Goal: Task Accomplishment & Management: Use online tool/utility

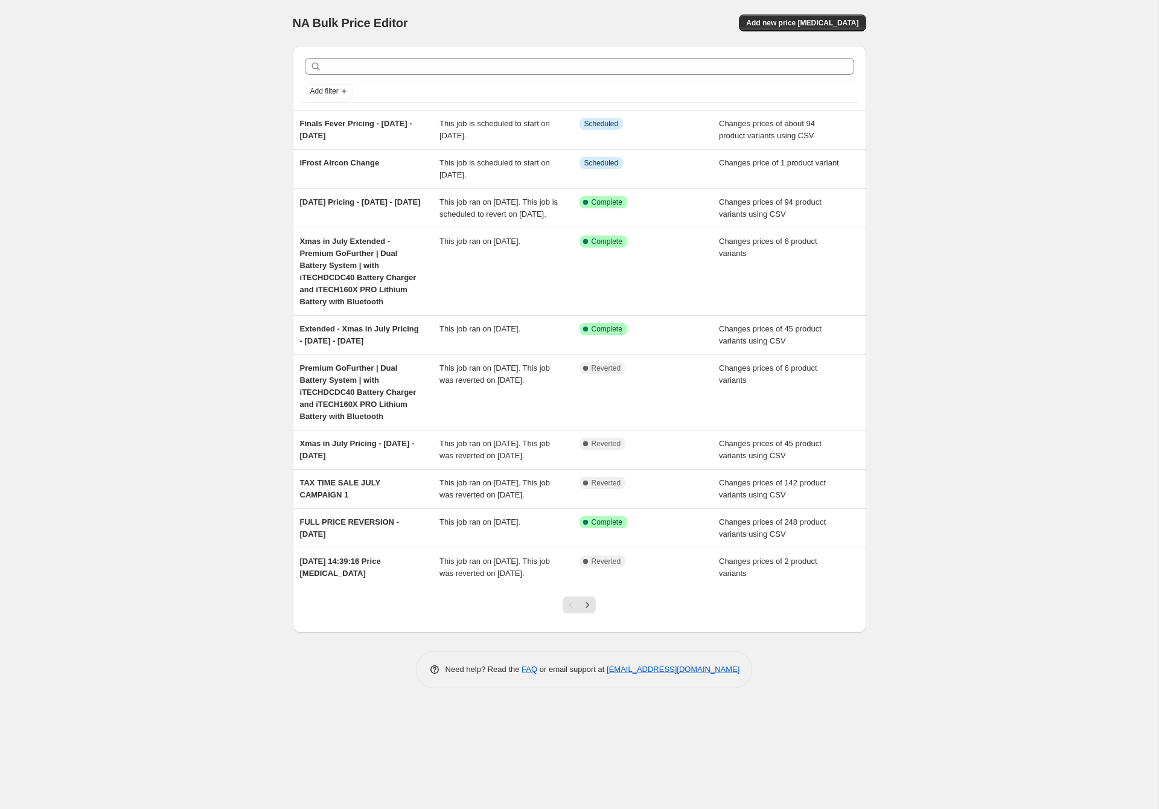
click at [116, 231] on div "NA Bulk Price Editor. This page is ready NA Bulk Price Editor Add new price [ME…" at bounding box center [579, 404] width 1158 height 809
click at [805, 19] on span "Add new price [MEDICAL_DATA]" at bounding box center [802, 23] width 112 height 10
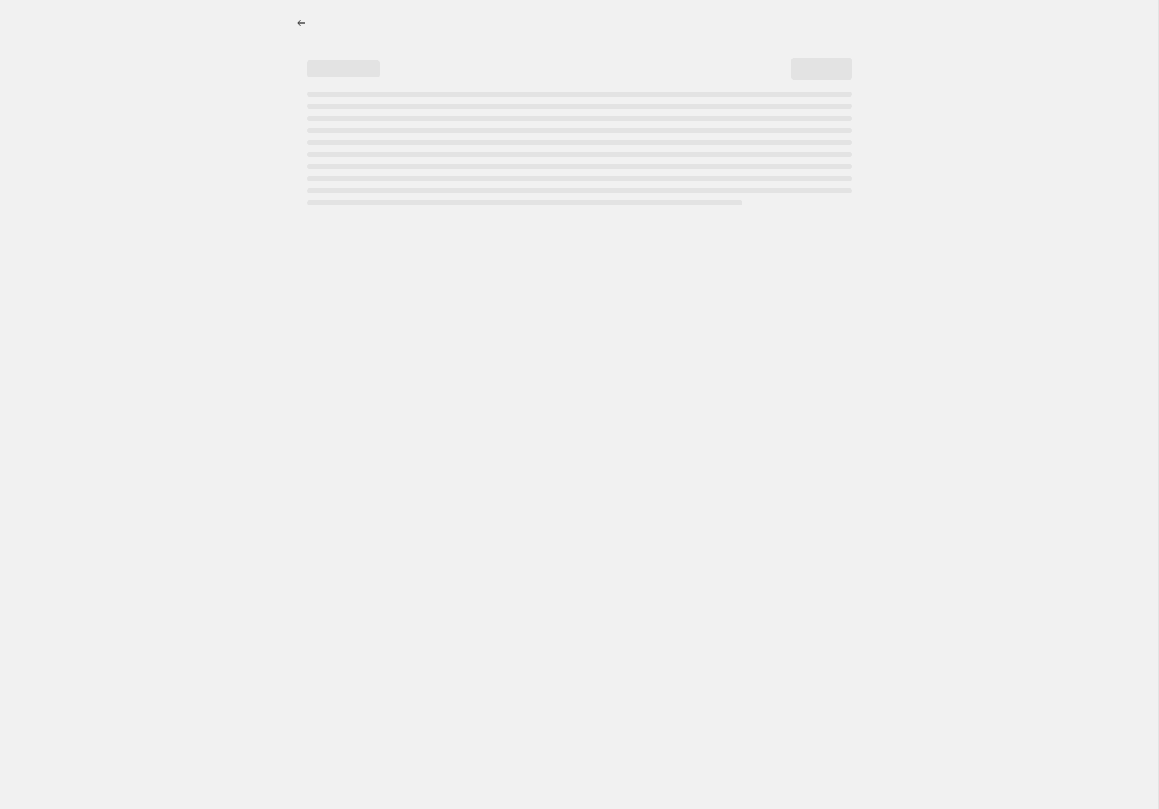
select select "percentage"
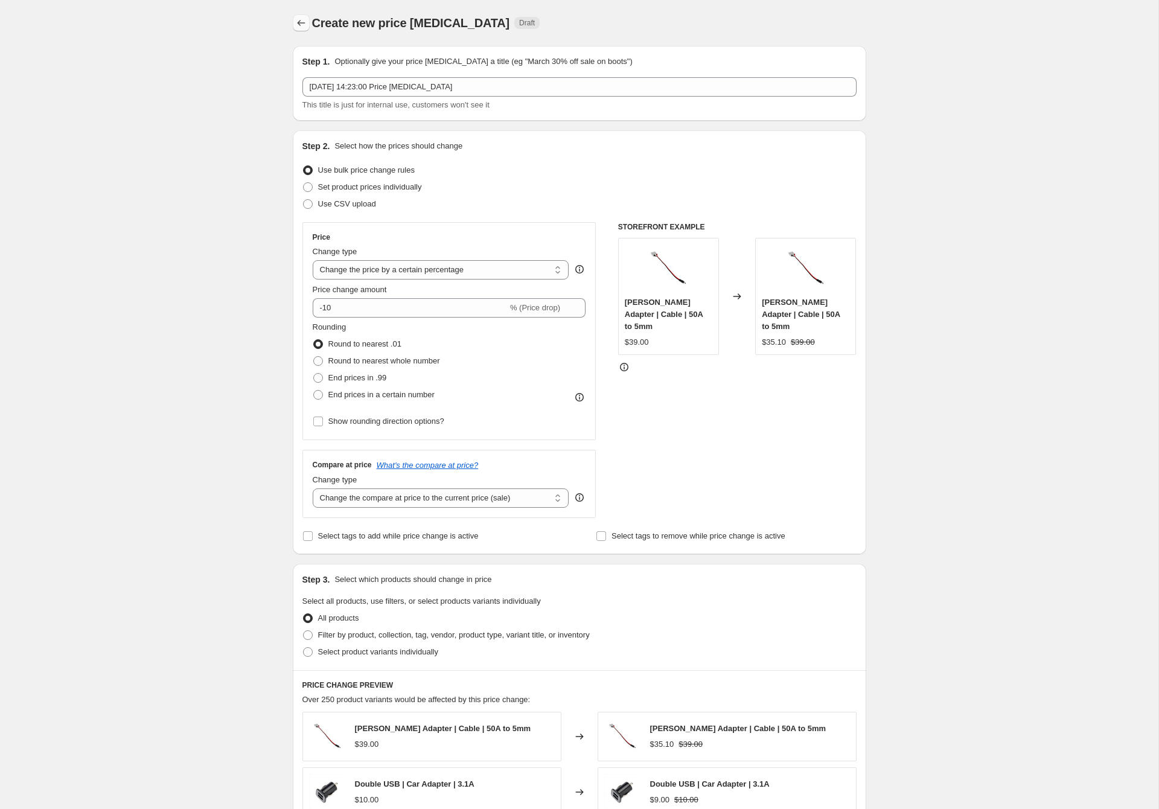
click at [299, 22] on icon "Price change jobs" at bounding box center [301, 23] width 12 height 12
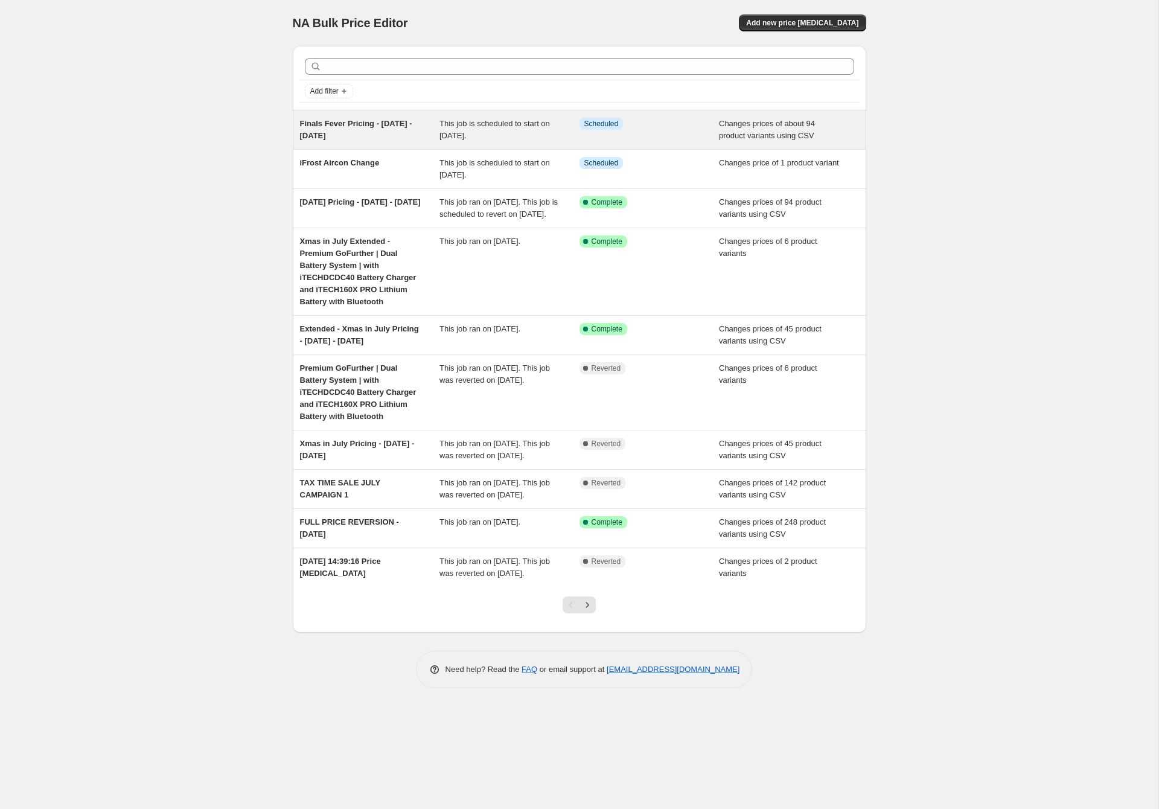
click at [680, 135] on div "Info Scheduled" at bounding box center [649, 130] width 140 height 24
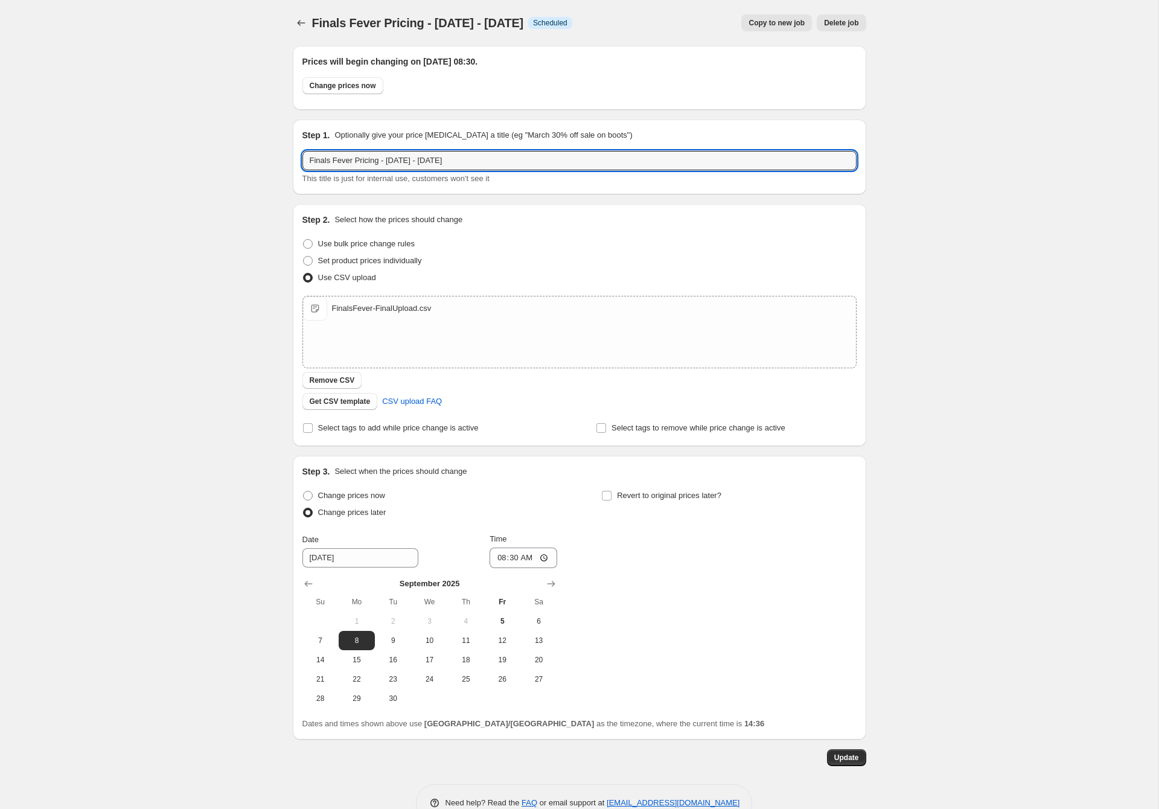
drag, startPoint x: 301, startPoint y: 154, endPoint x: 252, endPoint y: 154, distance: 48.9
click at [254, 154] on div "Finals Fever Pricing - [DATE] - [DATE]. This page is ready Finals Fever Pricing…" at bounding box center [579, 420] width 1158 height 840
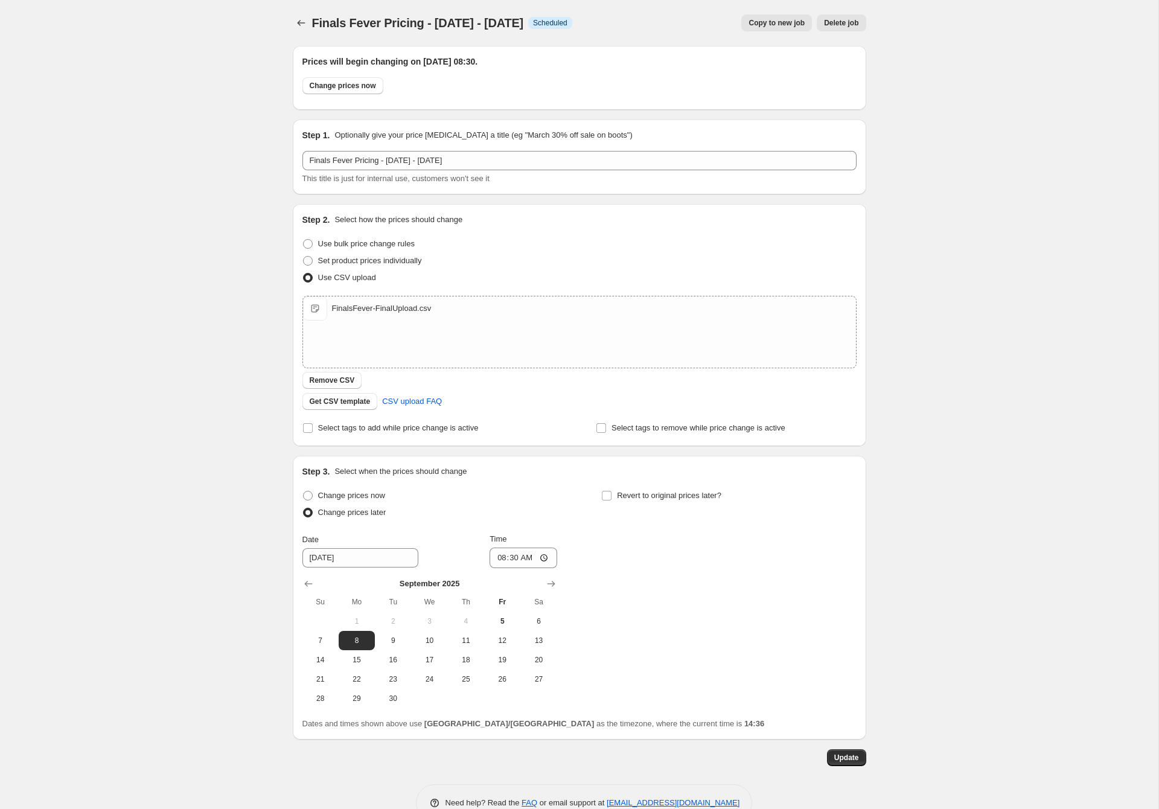
click at [254, 144] on div "Finals Fever Pricing - [DATE] - [DATE]. This page is ready Finals Fever Pricing…" at bounding box center [579, 420] width 1158 height 840
click at [303, 21] on icon "Price change jobs" at bounding box center [301, 23] width 12 height 12
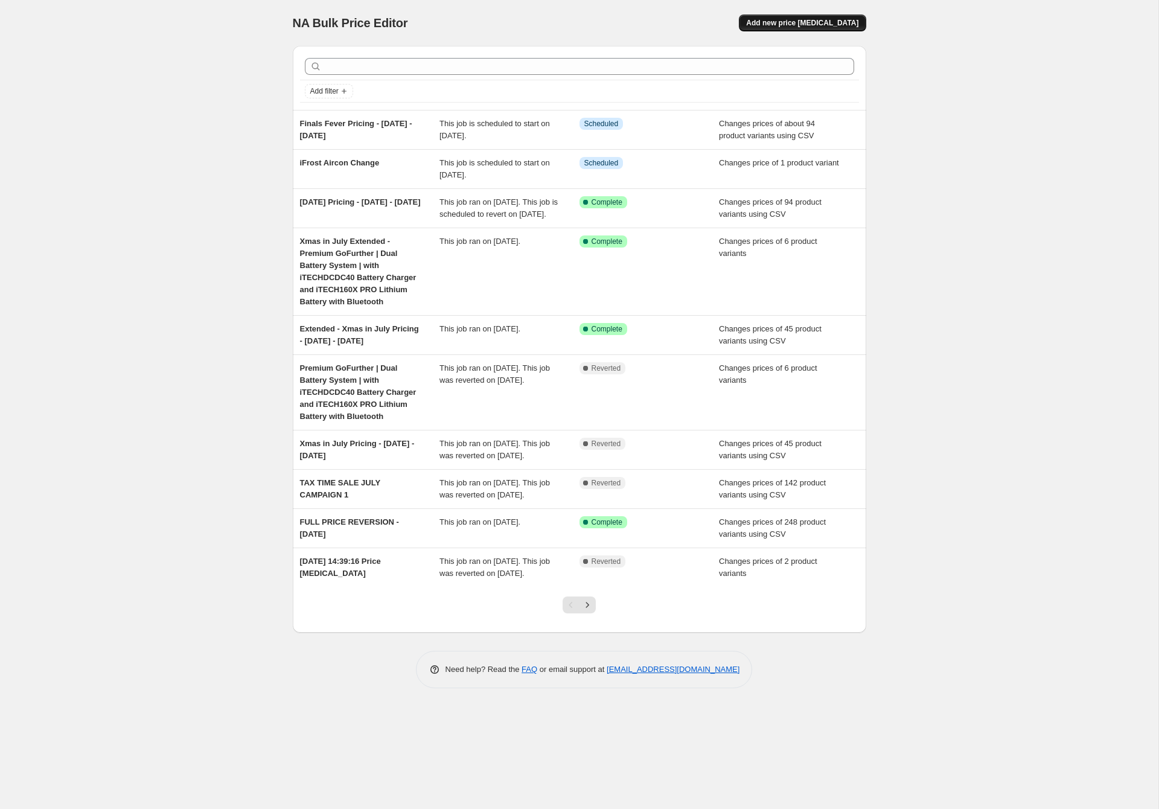
click at [850, 22] on span "Add new price [MEDICAL_DATA]" at bounding box center [802, 23] width 112 height 10
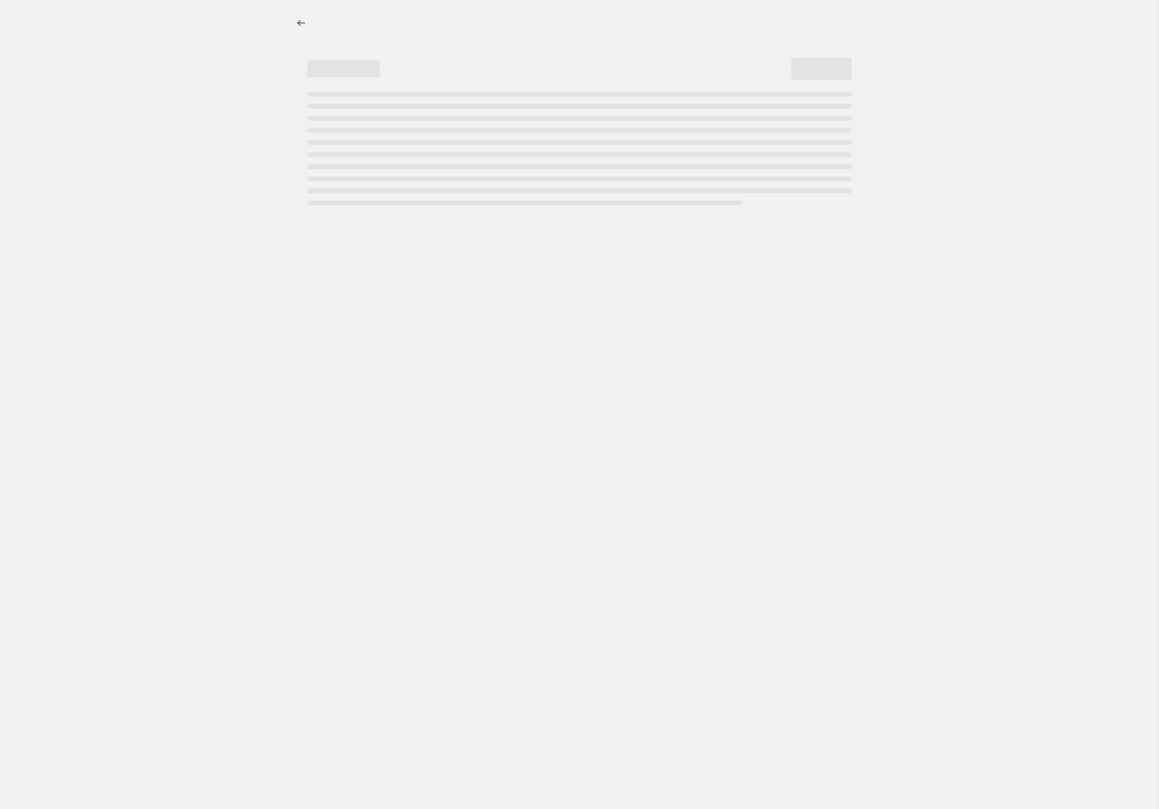
select select "percentage"
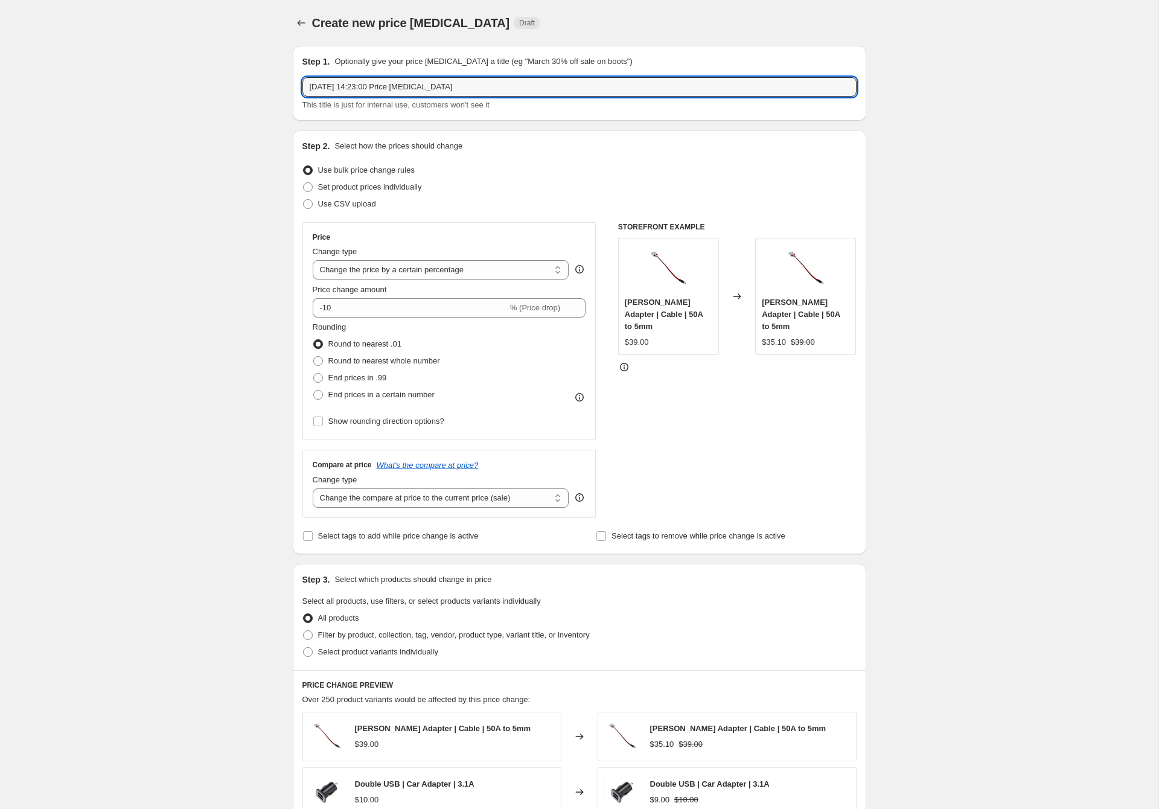
drag, startPoint x: 471, startPoint y: 86, endPoint x: 208, endPoint y: 74, distance: 263.4
click at [208, 74] on div "Create new price [MEDICAL_DATA]. This page is ready Create new price [MEDICAL_D…" at bounding box center [579, 607] width 1158 height 1214
paste input "Finals Fever Pricing - [DATE] - [DATE]"
type input "Finals Fever Pricing - [DATE] - [DATE]"
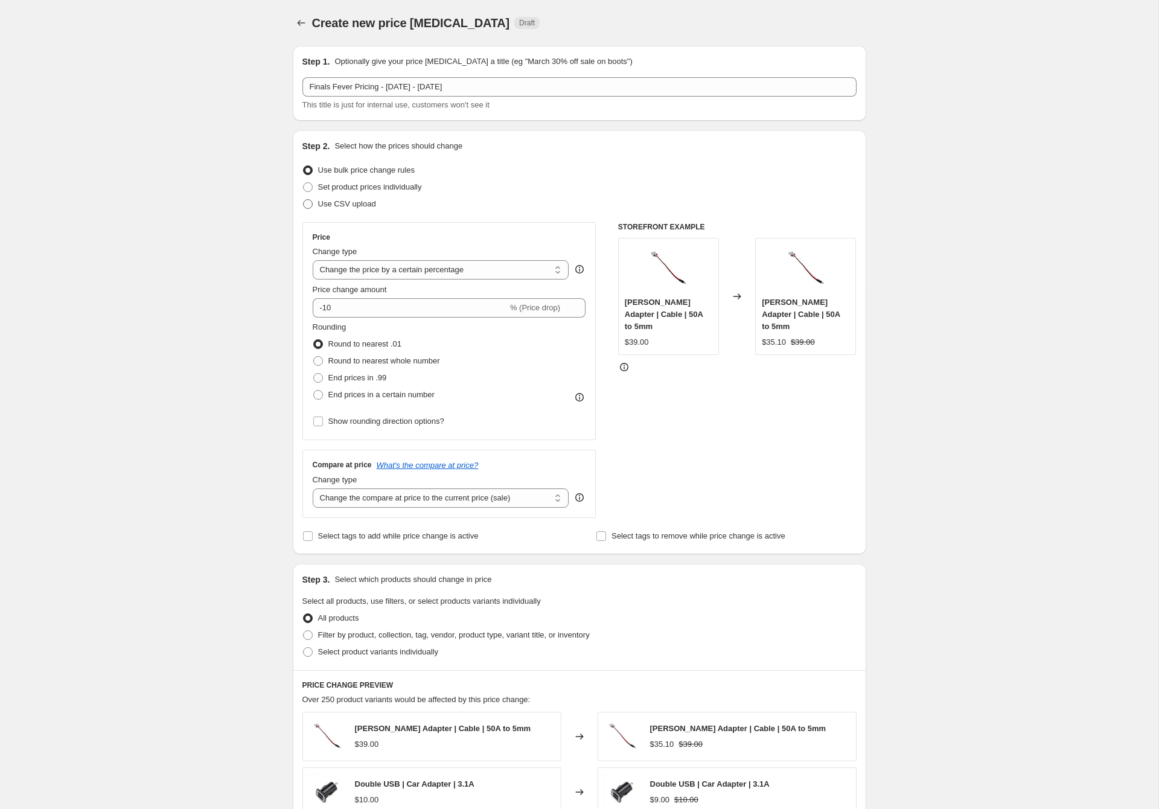
click at [308, 206] on span at bounding box center [308, 204] width 10 height 10
click at [304, 200] on input "Use CSV upload" at bounding box center [303, 199] width 1 height 1
radio input "true"
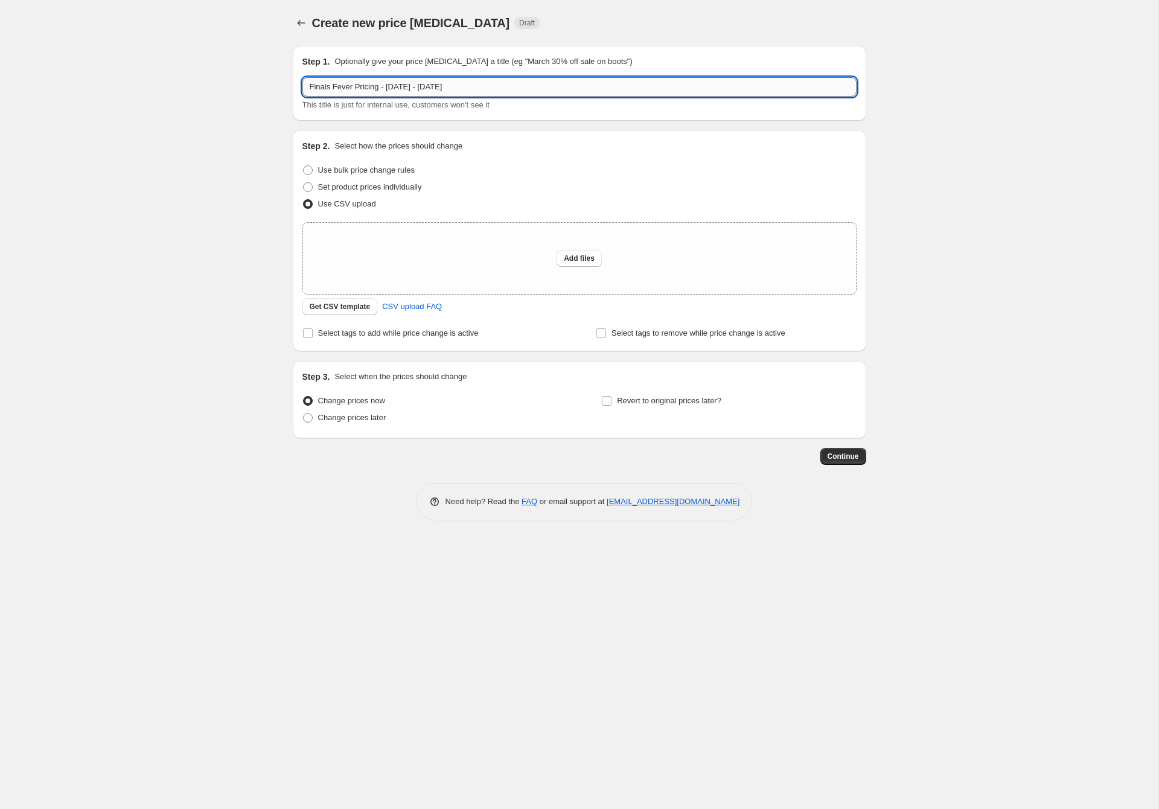
click at [371, 91] on input "Finals Fever Pricing - [DATE] - [DATE]" at bounding box center [579, 86] width 554 height 19
click at [266, 83] on div "Create new price [MEDICAL_DATA]. This page is ready Create new price [MEDICAL_D…" at bounding box center [579, 404] width 1158 height 809
drag, startPoint x: 444, startPoint y: 85, endPoint x: 457, endPoint y: 129, distance: 46.0
click at [446, 88] on input "Power Up For Spring Pricing - [DATE] - [DATE]" at bounding box center [579, 86] width 554 height 19
type input "Power Up For Spring Pricing - [DATE] - [DATE]"
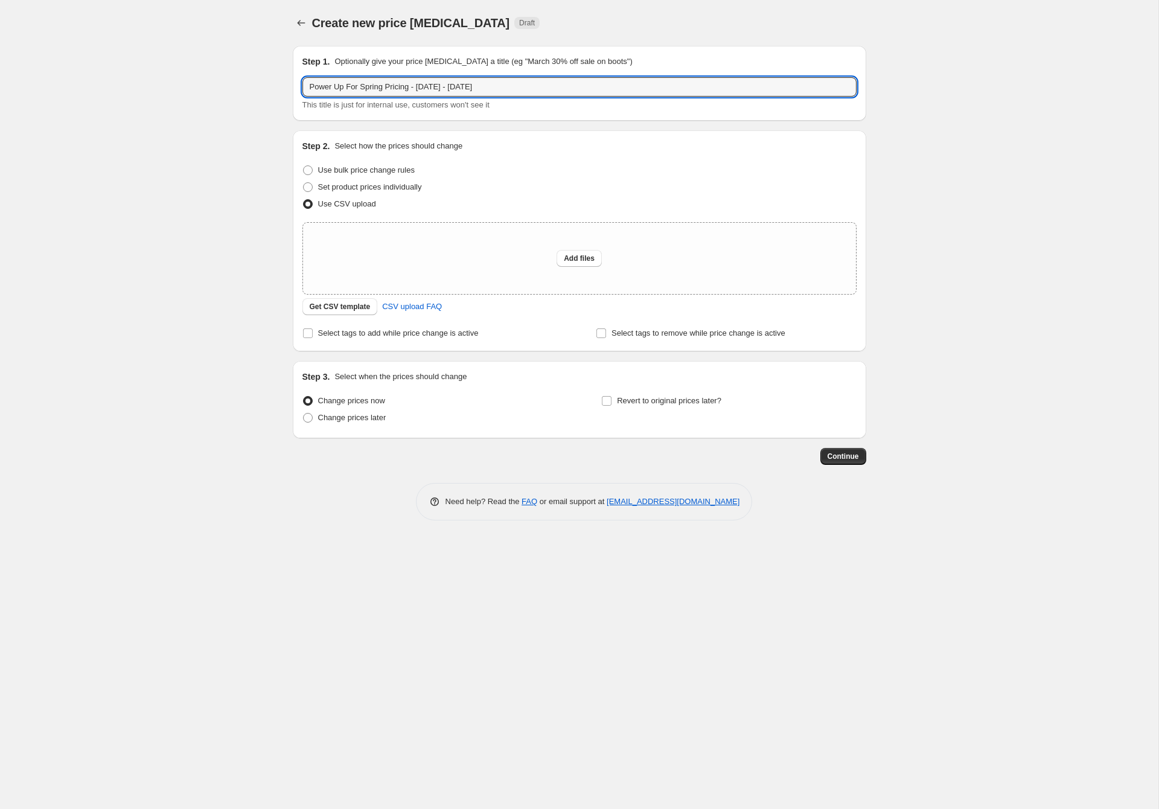
click at [1040, 222] on div "Create new price [MEDICAL_DATA]. This page is ready Create new price [MEDICAL_D…" at bounding box center [579, 404] width 1158 height 809
click at [514, 83] on input "Power Up For Spring Pricing - [DATE] - [DATE]" at bounding box center [579, 86] width 554 height 19
click at [221, 248] on div "Create new price [MEDICAL_DATA]. This page is ready Create new price [MEDICAL_D…" at bounding box center [579, 404] width 1158 height 809
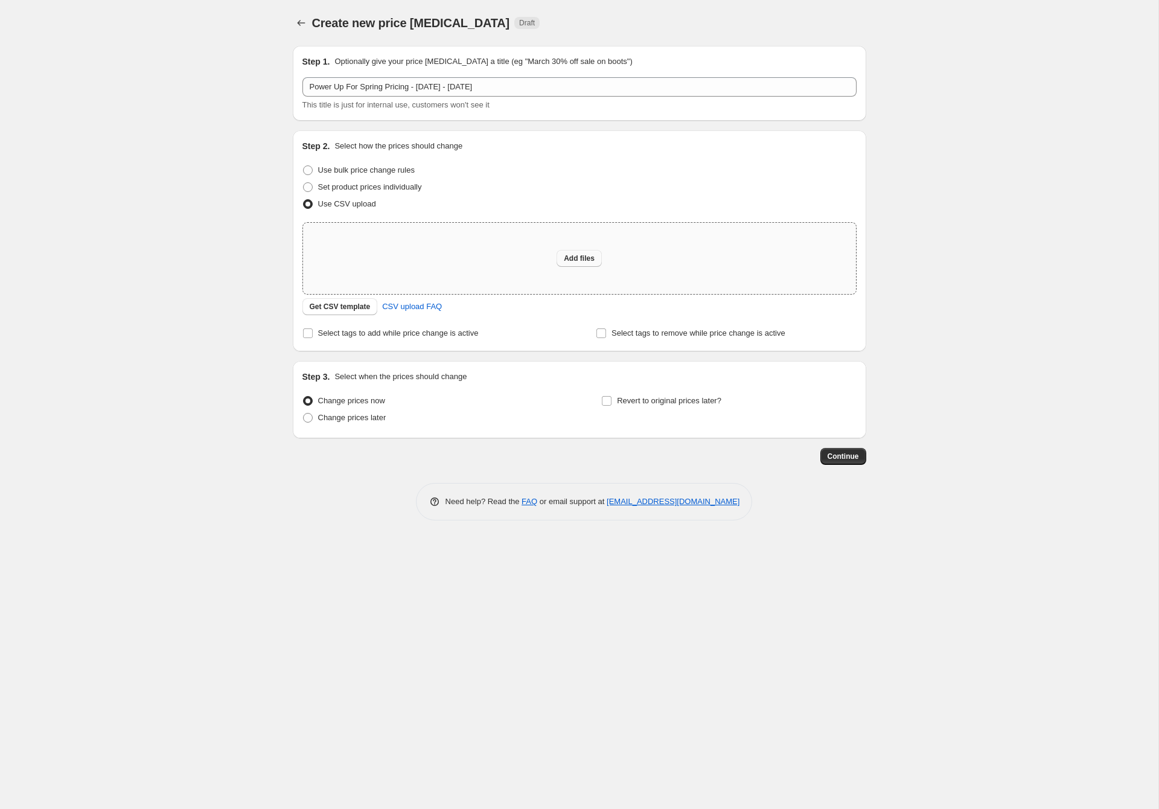
click at [586, 260] on span "Add files" at bounding box center [579, 258] width 31 height 10
type input "C:\fakepath\PowerupSpring-BulkUpload.csv"
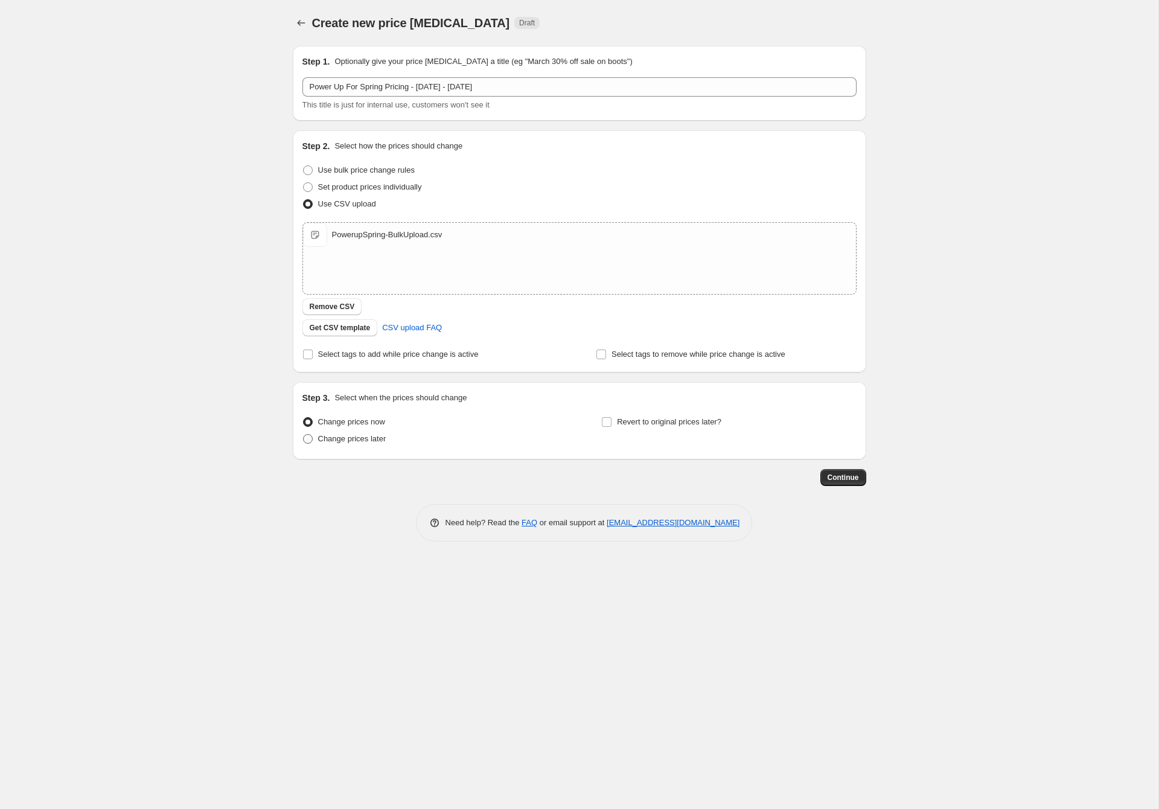
click at [360, 438] on span "Change prices later" at bounding box center [352, 438] width 68 height 9
click at [304, 435] on input "Change prices later" at bounding box center [303, 434] width 1 height 1
radio input "true"
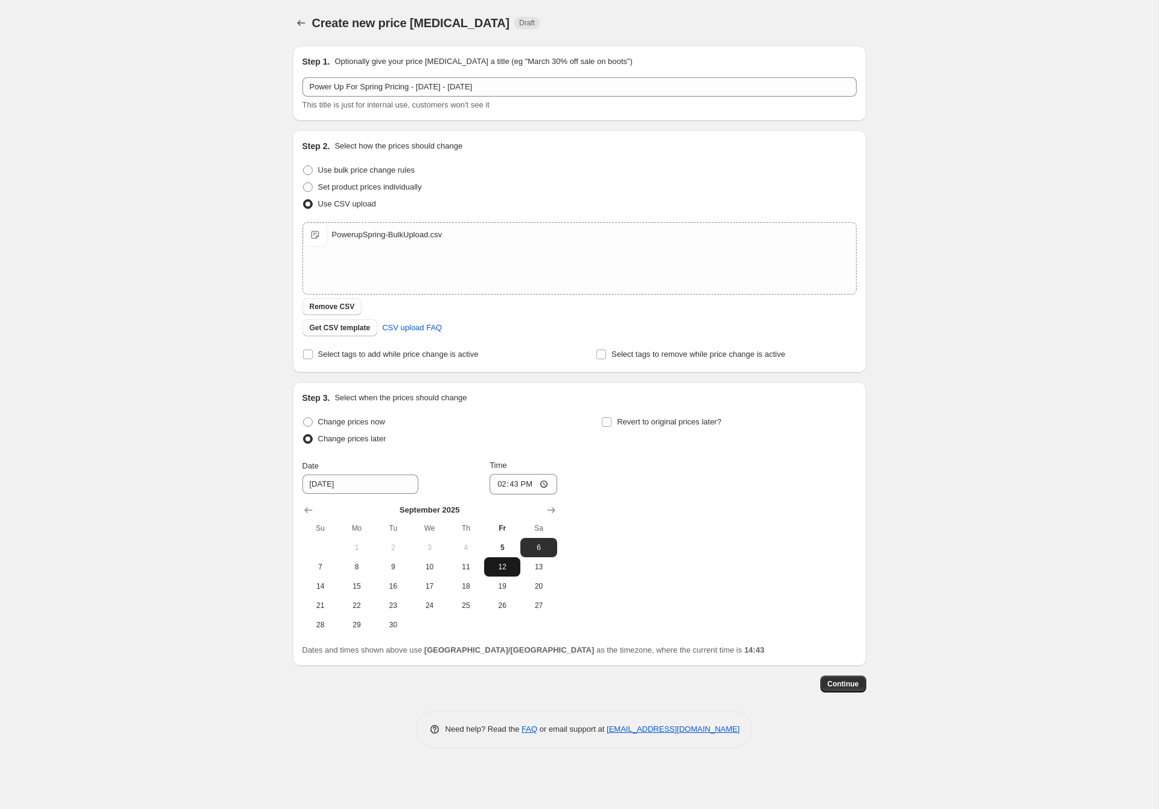
click at [506, 568] on span "12" at bounding box center [502, 567] width 27 height 10
type input "[DATE]"
click at [494, 483] on input "14:43" at bounding box center [523, 484] width 68 height 21
click at [958, 513] on div "Create new price [MEDICAL_DATA]. This page is ready Create new price [MEDICAL_D…" at bounding box center [579, 404] width 1158 height 809
click at [531, 485] on input "20:45" at bounding box center [523, 484] width 68 height 21
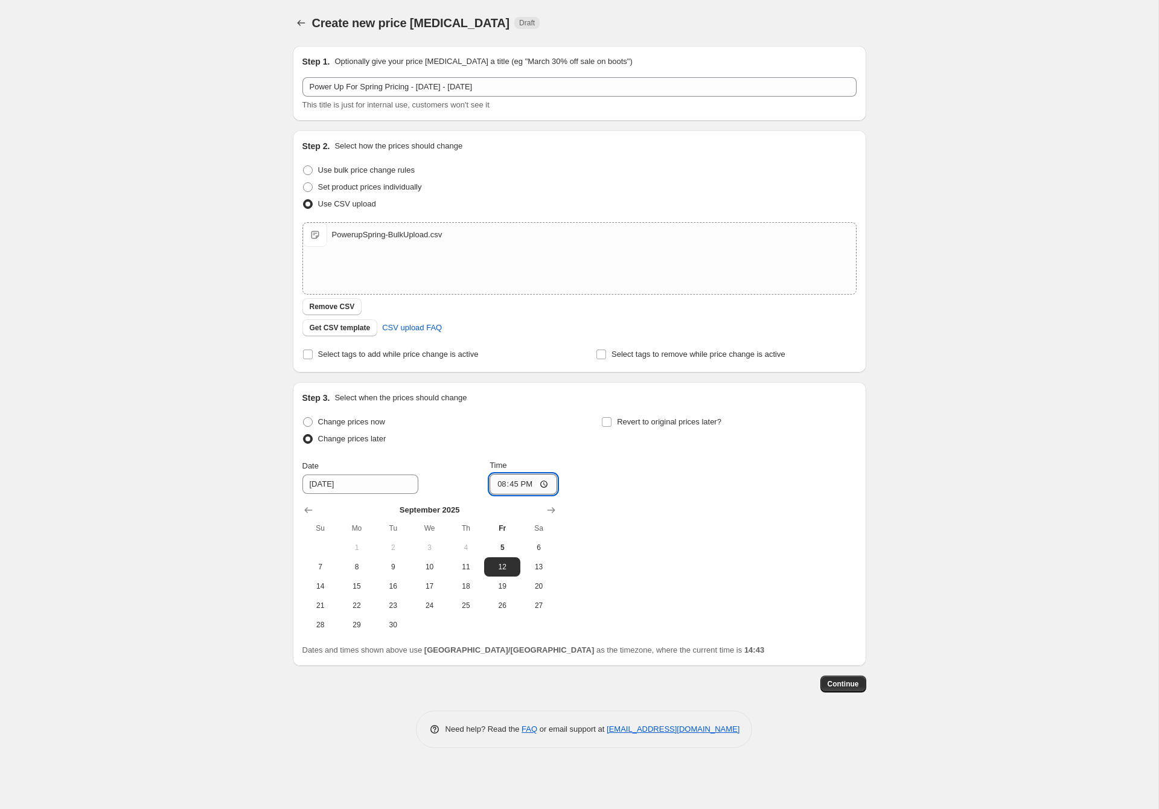
type input "08:45"
click at [836, 517] on div "Change prices now Change prices later Date [DATE] Time 08:45 [DATE] Su Mo Tu We…" at bounding box center [579, 523] width 554 height 221
click at [861, 683] on button "Continue" at bounding box center [843, 683] width 46 height 17
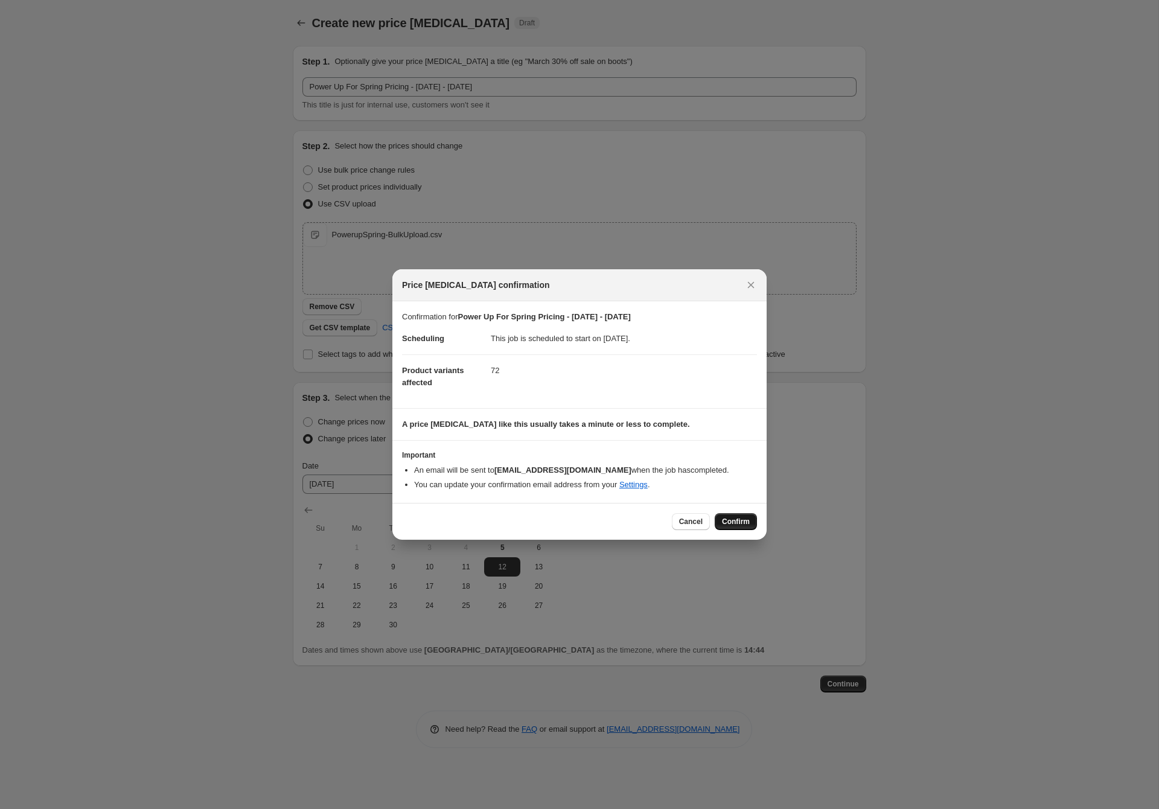
click at [738, 524] on span "Confirm" at bounding box center [736, 522] width 28 height 10
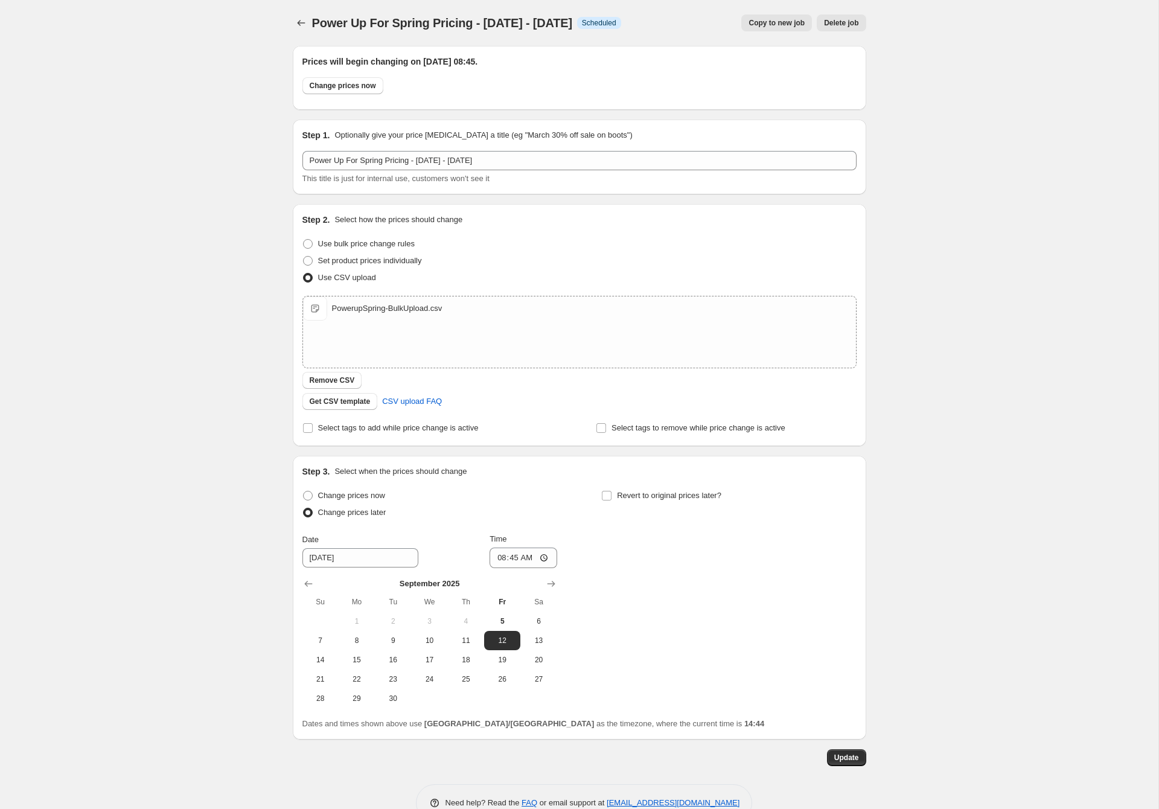
drag, startPoint x: 948, startPoint y: 464, endPoint x: 782, endPoint y: 412, distance: 174.3
click at [948, 464] on div "Power Up For Spring Pricing - [DATE] - [DATE]. This page is ready Power Up For …" at bounding box center [579, 420] width 1158 height 840
click at [305, 19] on icon "Price change jobs" at bounding box center [301, 23] width 12 height 12
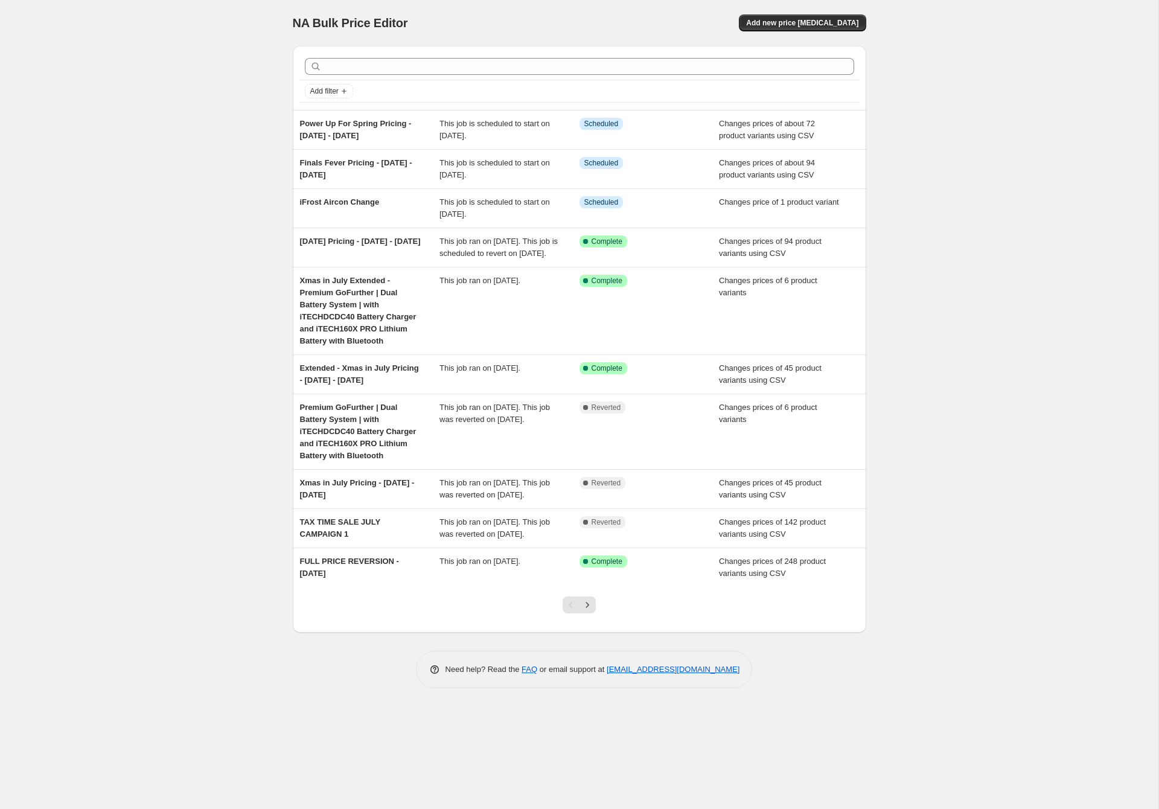
click at [918, 254] on div "NA Bulk Price Editor. This page is ready NA Bulk Price Editor Add new price [ME…" at bounding box center [579, 404] width 1158 height 809
click at [1007, 104] on div "NA Bulk Price Editor. This page is ready NA Bulk Price Editor Add new price [ME…" at bounding box center [579, 404] width 1158 height 809
click at [846, 24] on span "Add new price [MEDICAL_DATA]" at bounding box center [802, 23] width 112 height 10
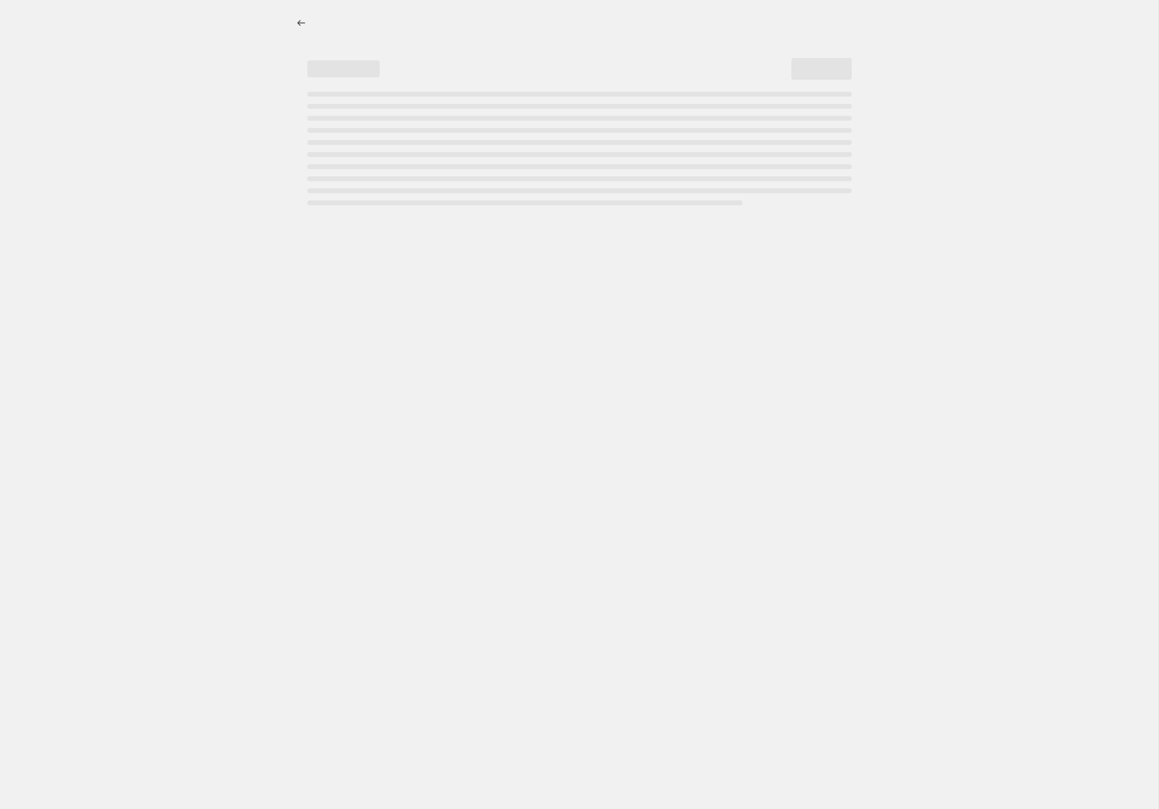
select select "percentage"
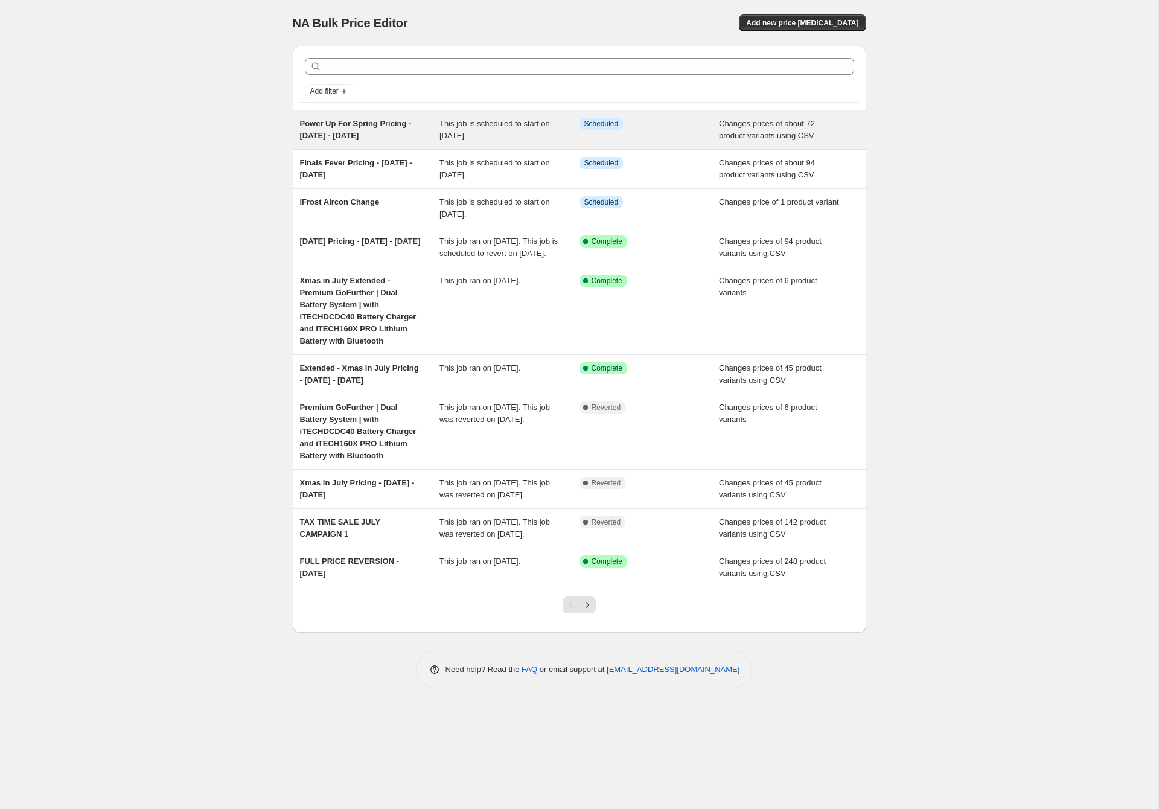
click at [363, 136] on span "Power Up For Spring Pricing - [DATE] - [DATE]" at bounding box center [356, 129] width 112 height 21
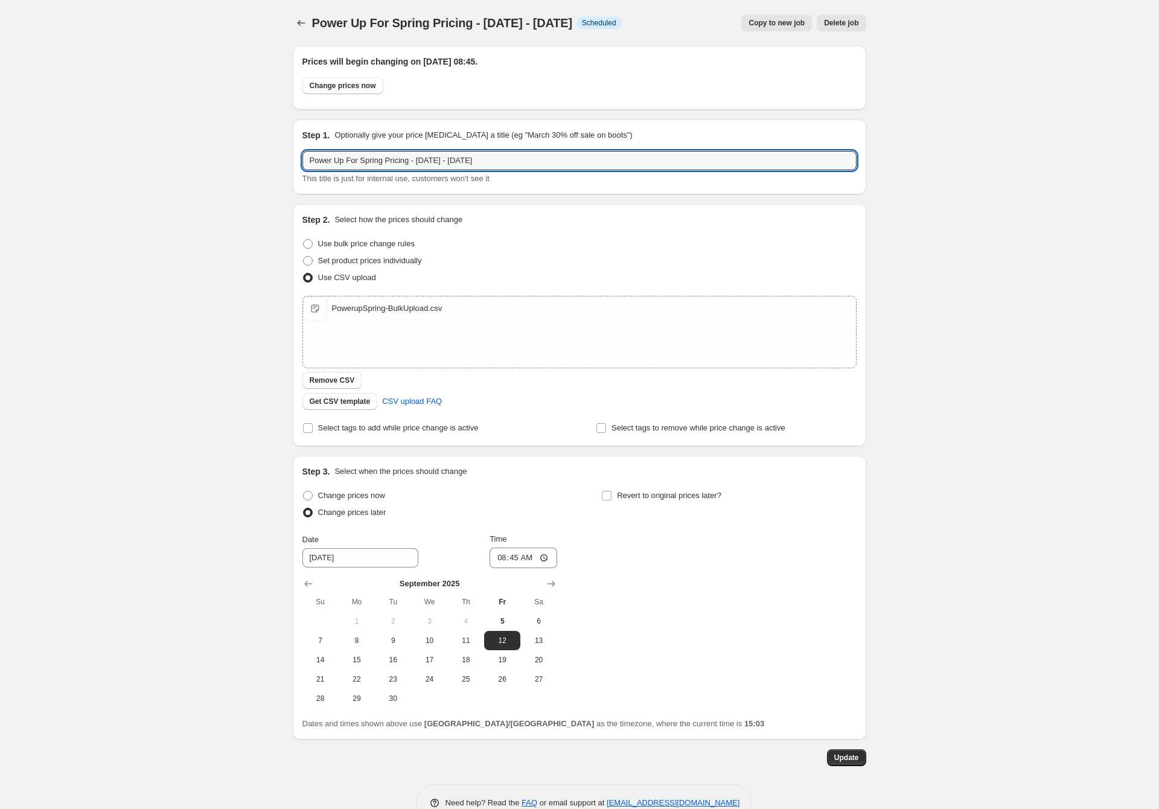
drag, startPoint x: 494, startPoint y: 164, endPoint x: 121, endPoint y: 159, distance: 373.6
click at [121, 159] on div "Power Up For Spring Pricing - [DATE] - [DATE]. This page is ready Power Up For …" at bounding box center [579, 420] width 1158 height 840
click at [132, 158] on div "Power Up For Spring Pricing - [DATE] - [DATE]. This page is ready Power Up For …" at bounding box center [579, 420] width 1158 height 840
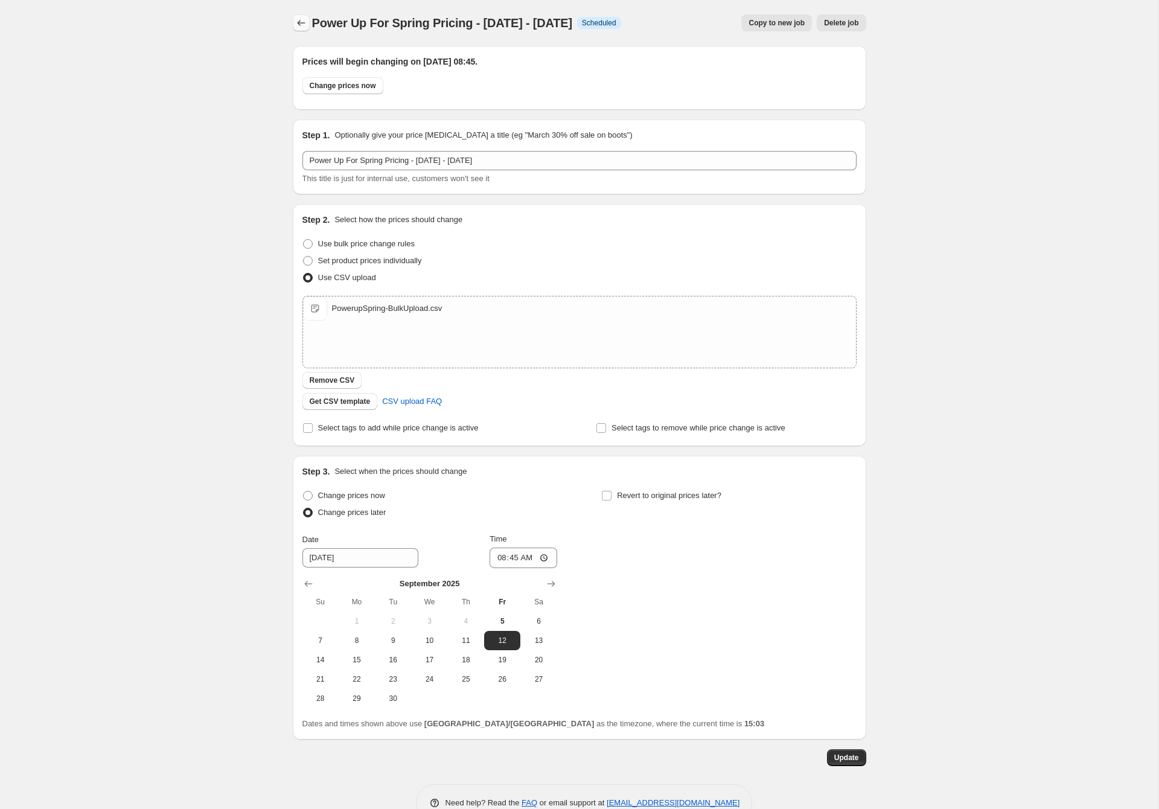
click at [293, 19] on button "Price change jobs" at bounding box center [301, 22] width 17 height 17
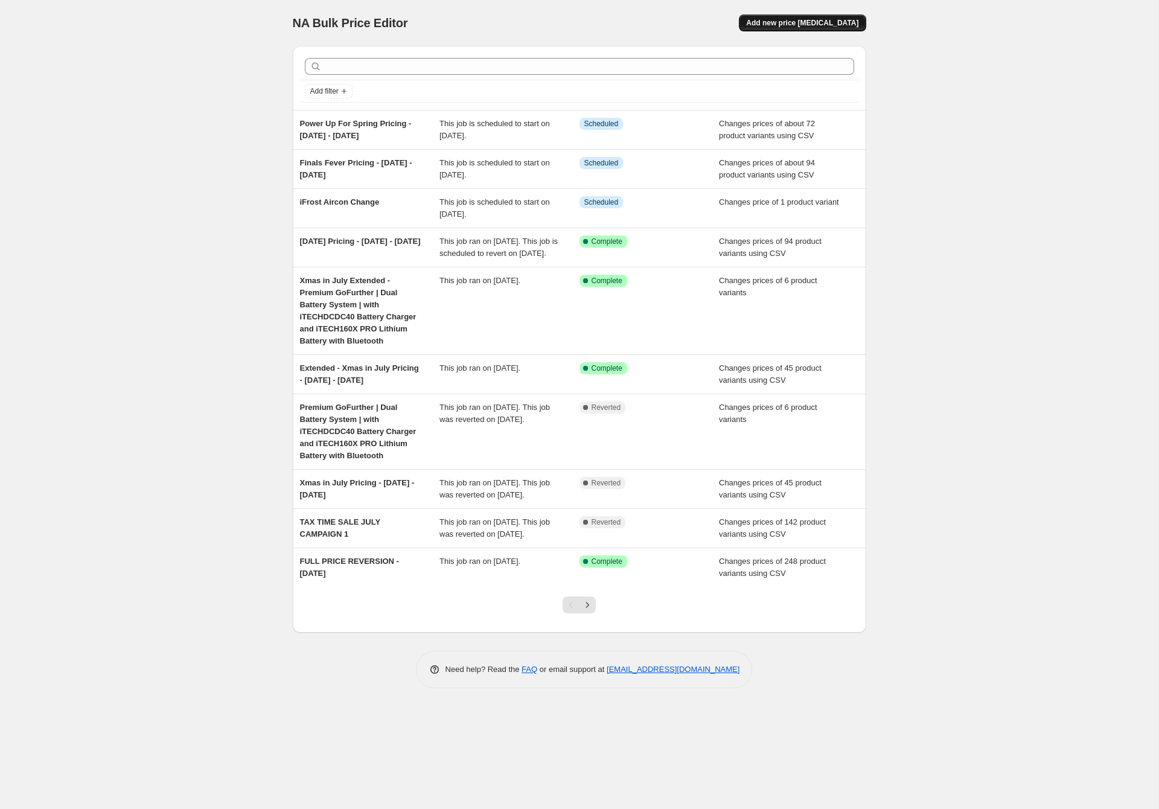
click at [789, 21] on span "Add new price [MEDICAL_DATA]" at bounding box center [802, 23] width 112 height 10
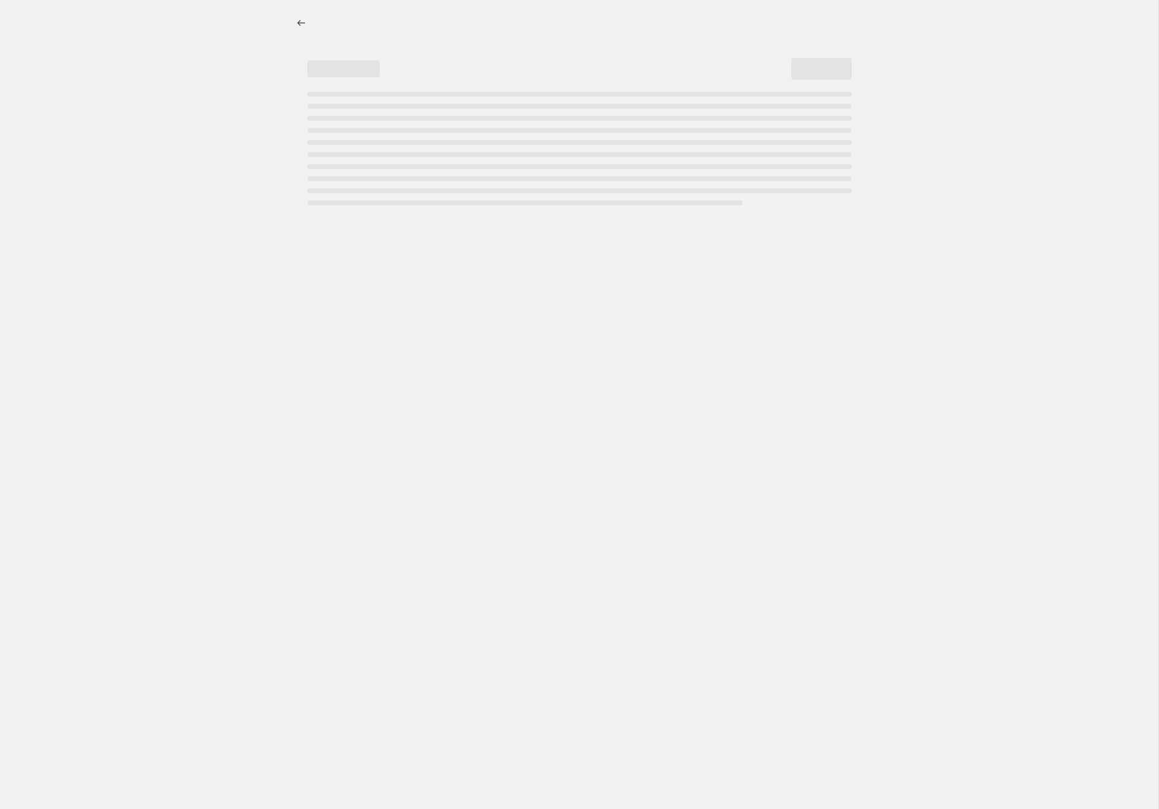
select select "percentage"
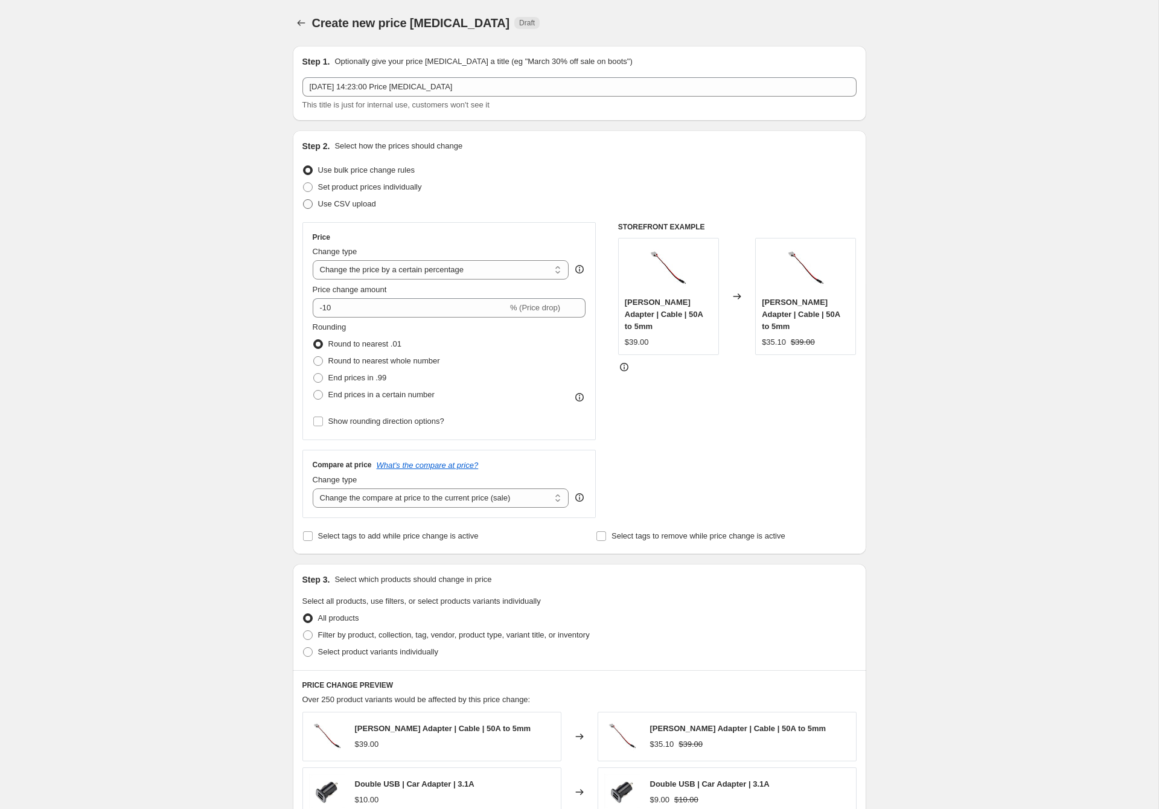
click at [305, 200] on span at bounding box center [308, 204] width 10 height 10
click at [304, 200] on input "Use CSV upload" at bounding box center [303, 199] width 1 height 1
radio input "true"
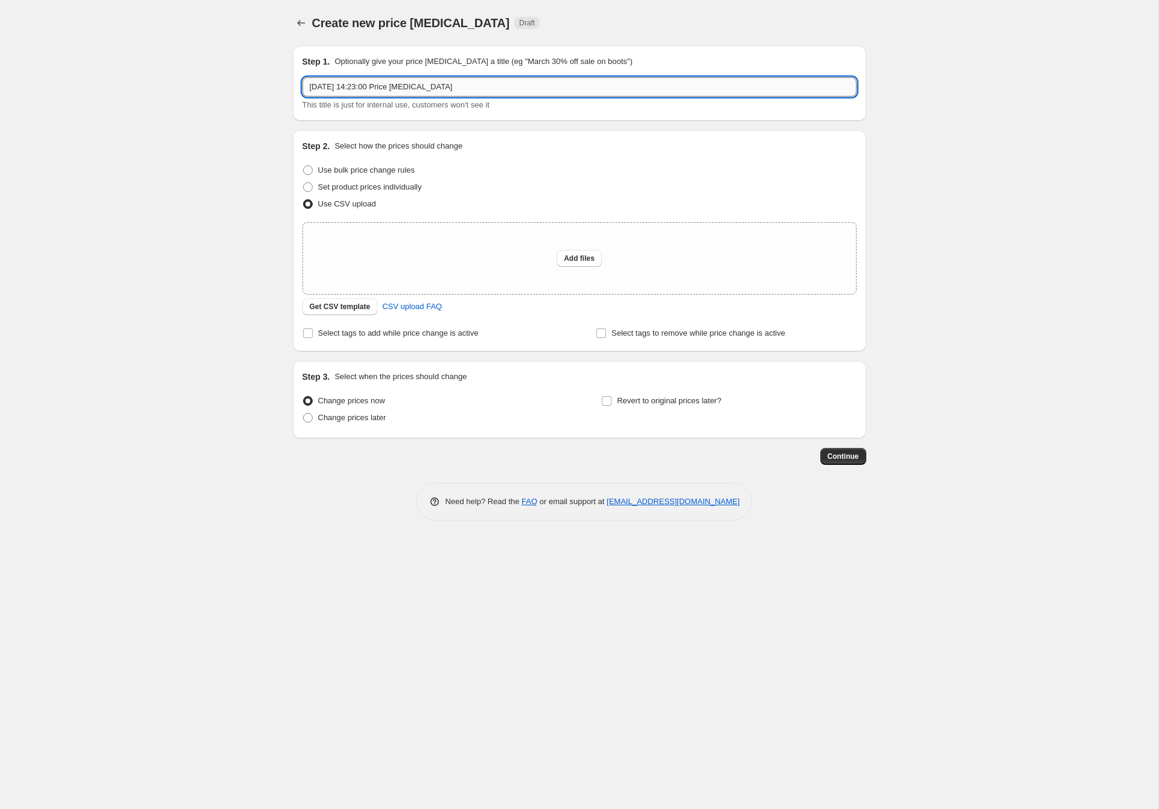
drag, startPoint x: 496, startPoint y: 84, endPoint x: 310, endPoint y: 88, distance: 185.9
click at [310, 88] on input "[DATE] 14:23:00 Price [MEDICAL_DATA]" at bounding box center [579, 86] width 554 height 19
paste input "Power Up For Spring Pricing - [DATE] - [DATE]"
drag, startPoint x: 386, startPoint y: 88, endPoint x: 295, endPoint y: 87, distance: 91.1
click at [295, 87] on div "Step 1. Optionally give your price [MEDICAL_DATA] a title (eg "March 30% off sa…" at bounding box center [579, 83] width 573 height 75
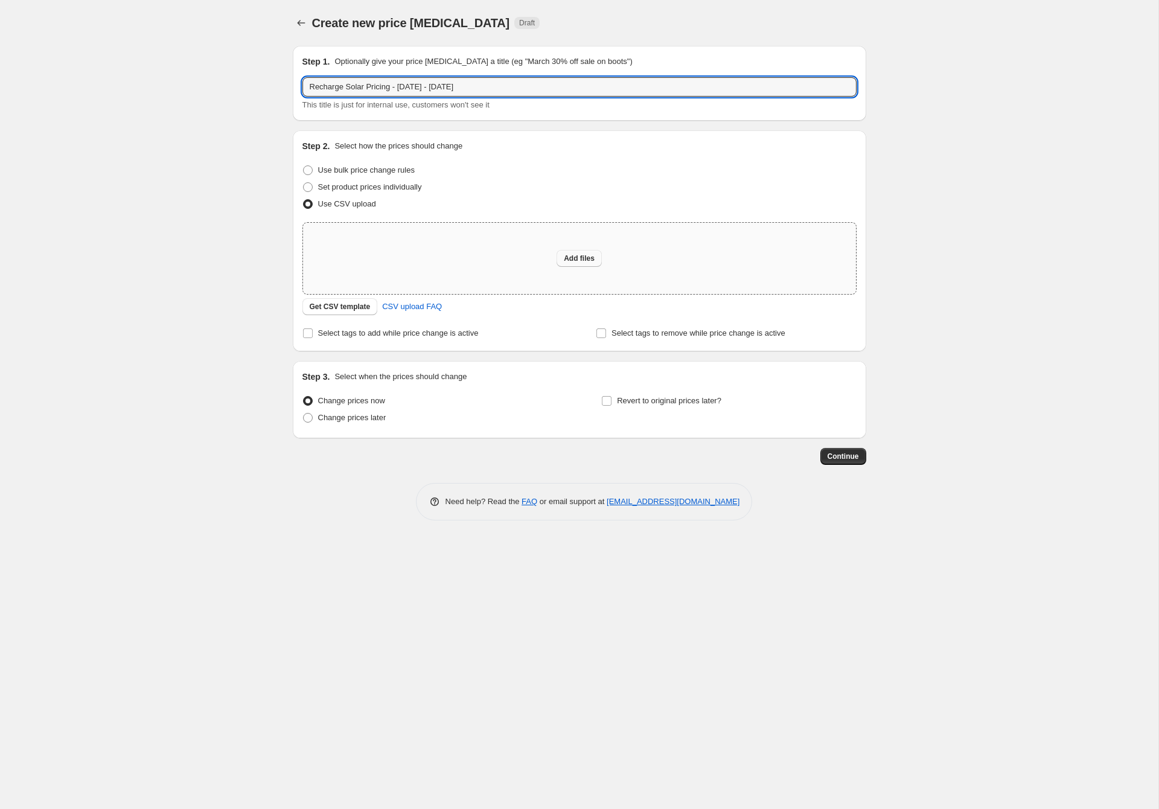
type input "Recharge Solar Pricing - [DATE] - [DATE]"
click at [579, 260] on span "Add files" at bounding box center [579, 258] width 31 height 10
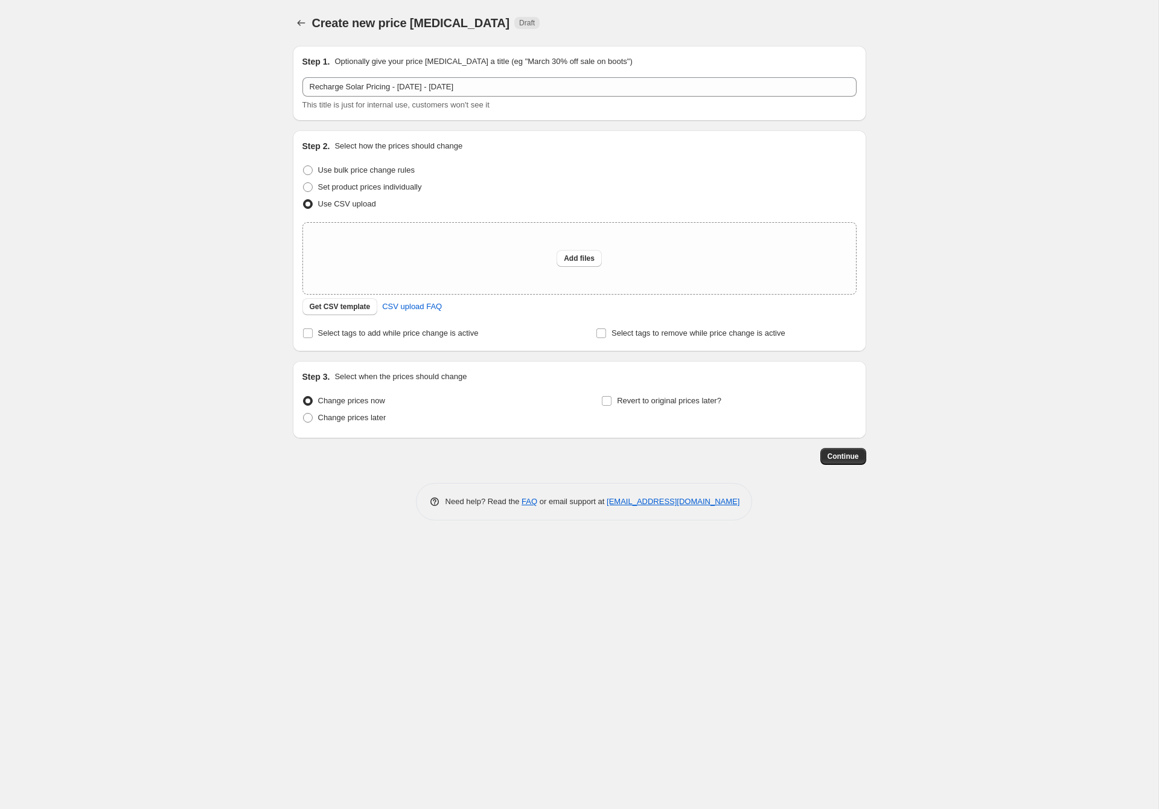
type input "C:\fakepath\RechargeSolar-BulkUpload-Final.csv"
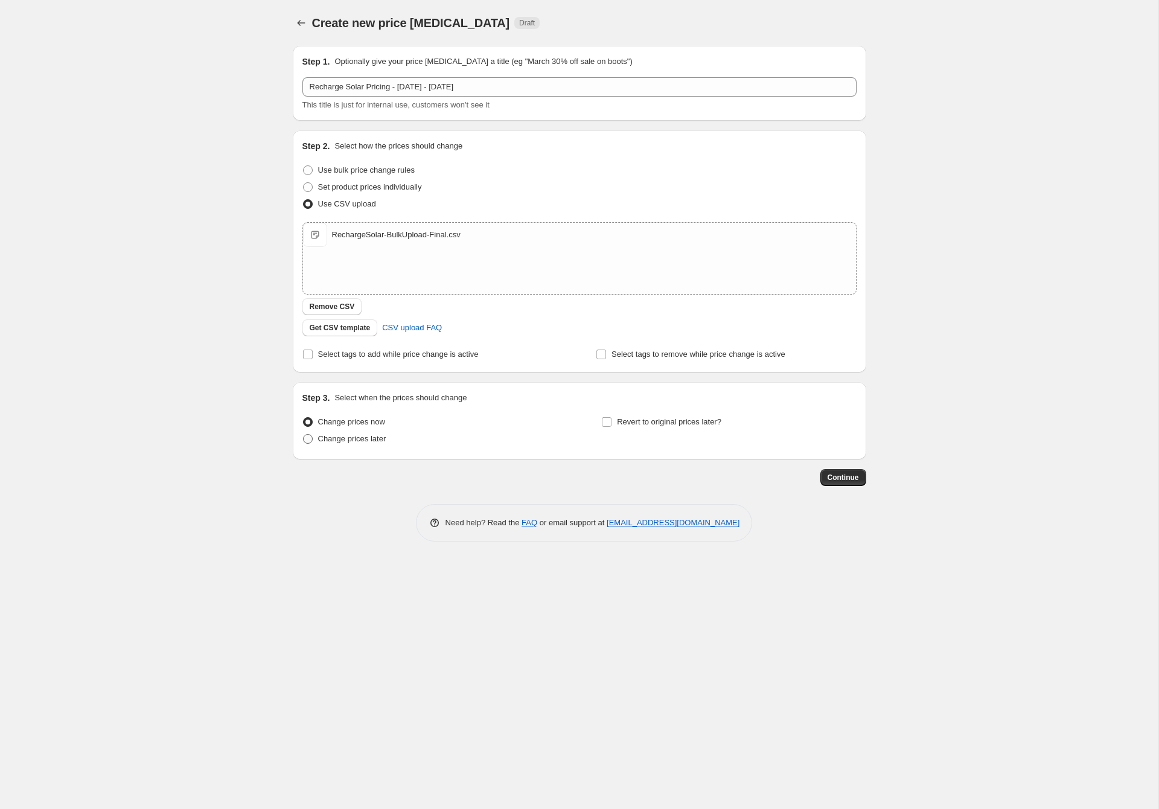
click at [373, 440] on span "Change prices later" at bounding box center [352, 438] width 68 height 9
click at [304, 435] on input "Change prices later" at bounding box center [303, 434] width 1 height 1
radio input "true"
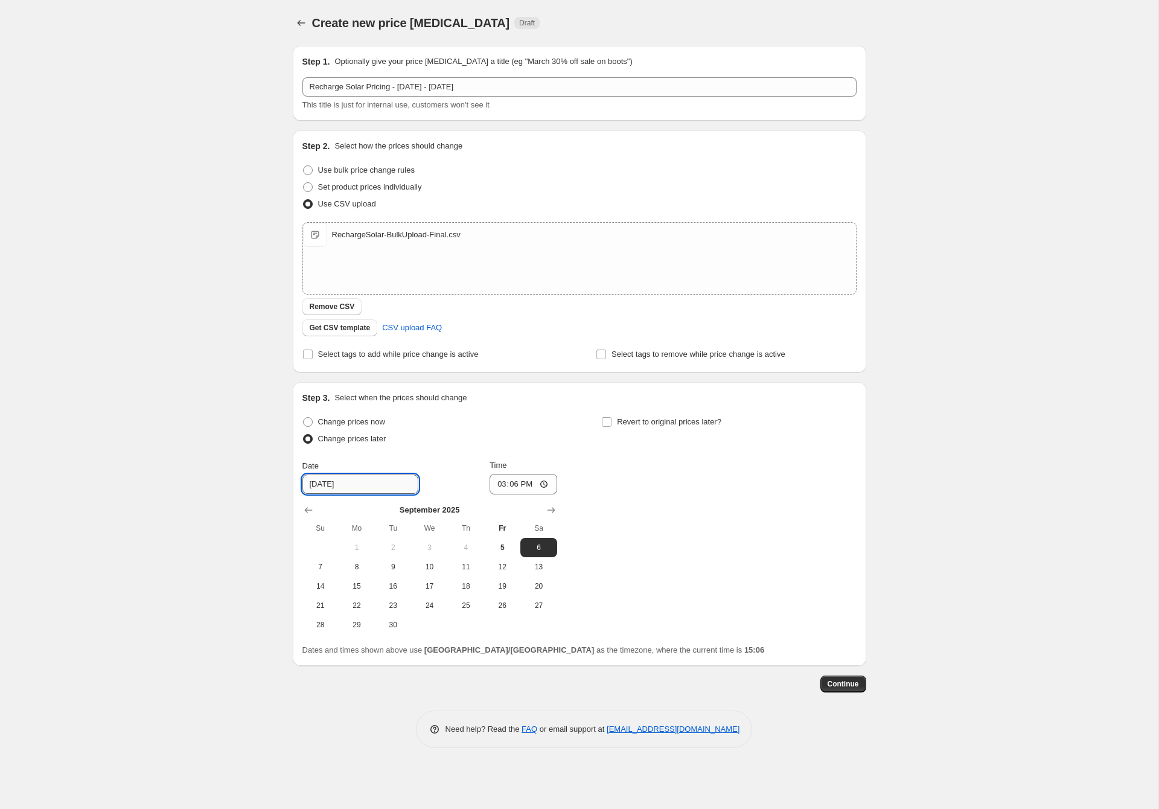
click at [381, 488] on input "[DATE]" at bounding box center [360, 483] width 116 height 19
drag, startPoint x: 500, startPoint y: 566, endPoint x: 459, endPoint y: 567, distance: 41.7
click at [459, 567] on tr "7 8 9 10 11 12 13" at bounding box center [429, 566] width 255 height 19
click at [462, 566] on span "11" at bounding box center [466, 567] width 27 height 10
click at [502, 567] on span "12" at bounding box center [502, 567] width 27 height 10
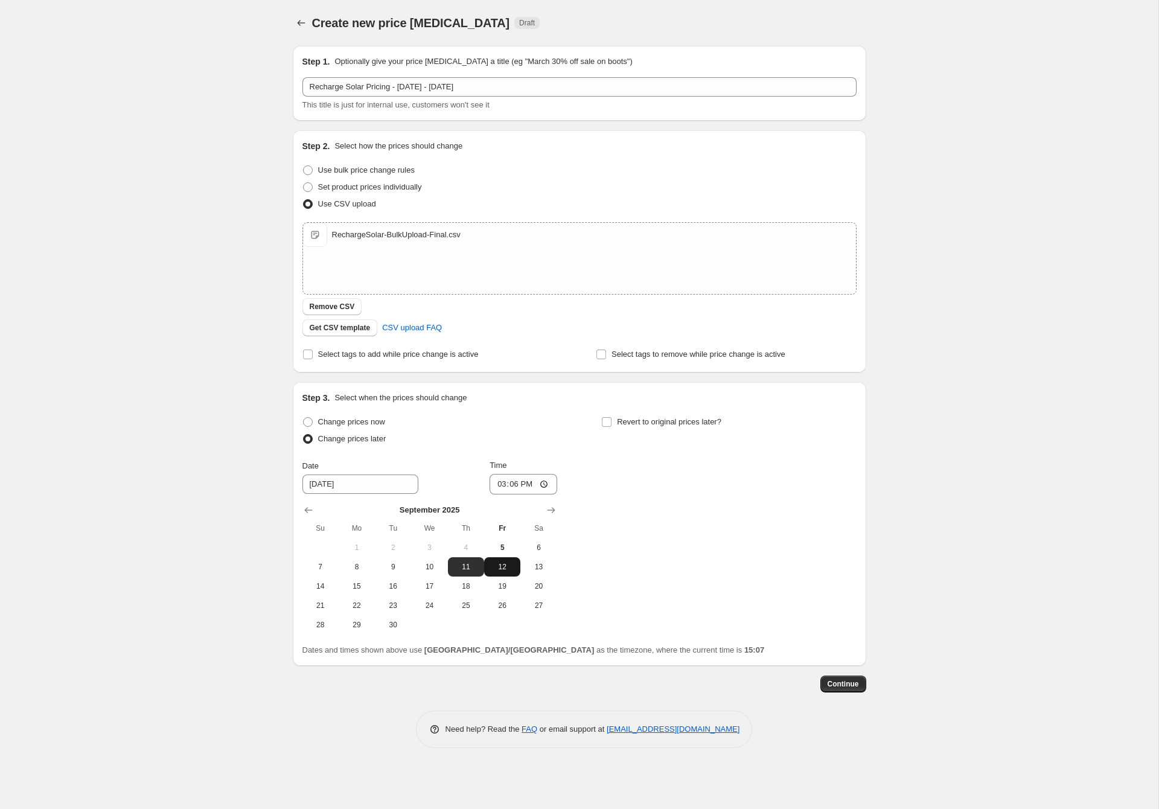
type input "[DATE]"
click at [497, 485] on input "15:06" at bounding box center [523, 484] width 68 height 21
type input "08:45"
click at [800, 556] on div "Change prices now Change prices later Date [DATE] Time 08:45 [DATE] Su Mo Tu We…" at bounding box center [579, 523] width 554 height 221
click at [855, 689] on button "Continue" at bounding box center [843, 683] width 46 height 17
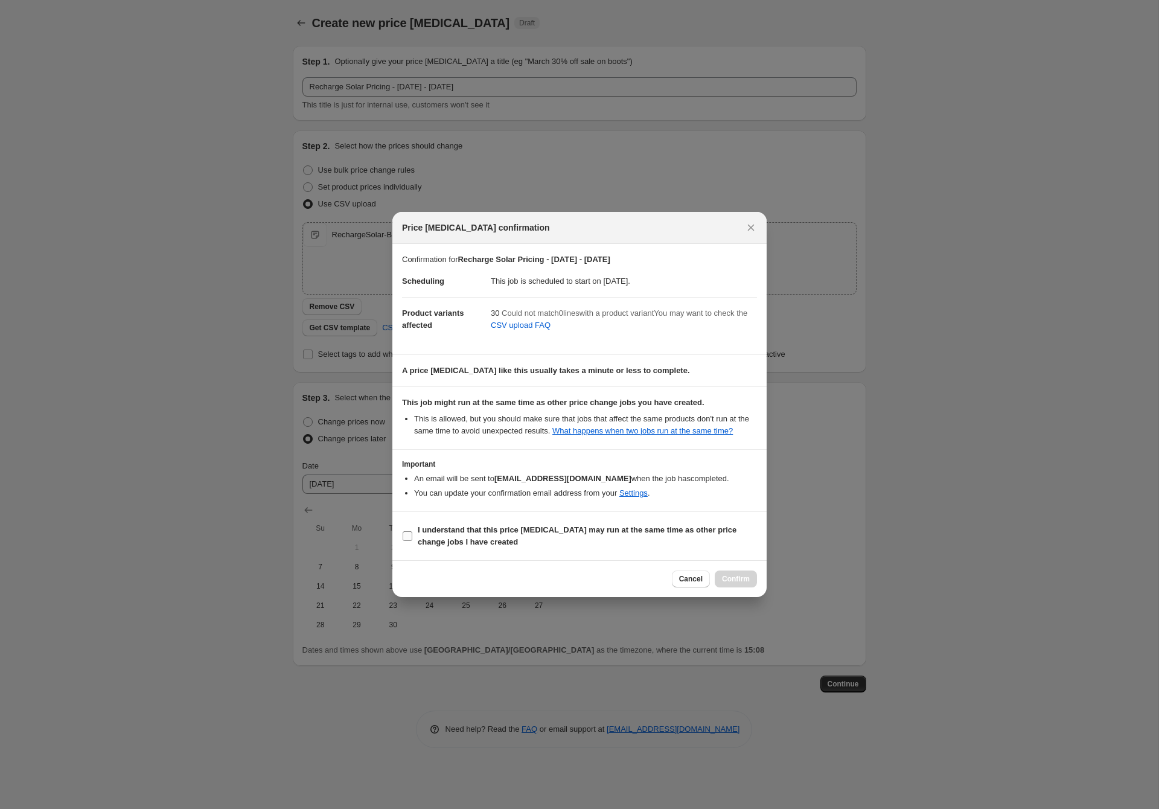
click at [644, 544] on span "I understand that this price [MEDICAL_DATA] may run at the same time as other p…" at bounding box center [587, 536] width 339 height 24
click at [412, 541] on input "I understand that this price [MEDICAL_DATA] may run at the same time as other p…" at bounding box center [408, 536] width 10 height 10
checkbox input "true"
click at [742, 584] on span "Confirm" at bounding box center [736, 579] width 28 height 10
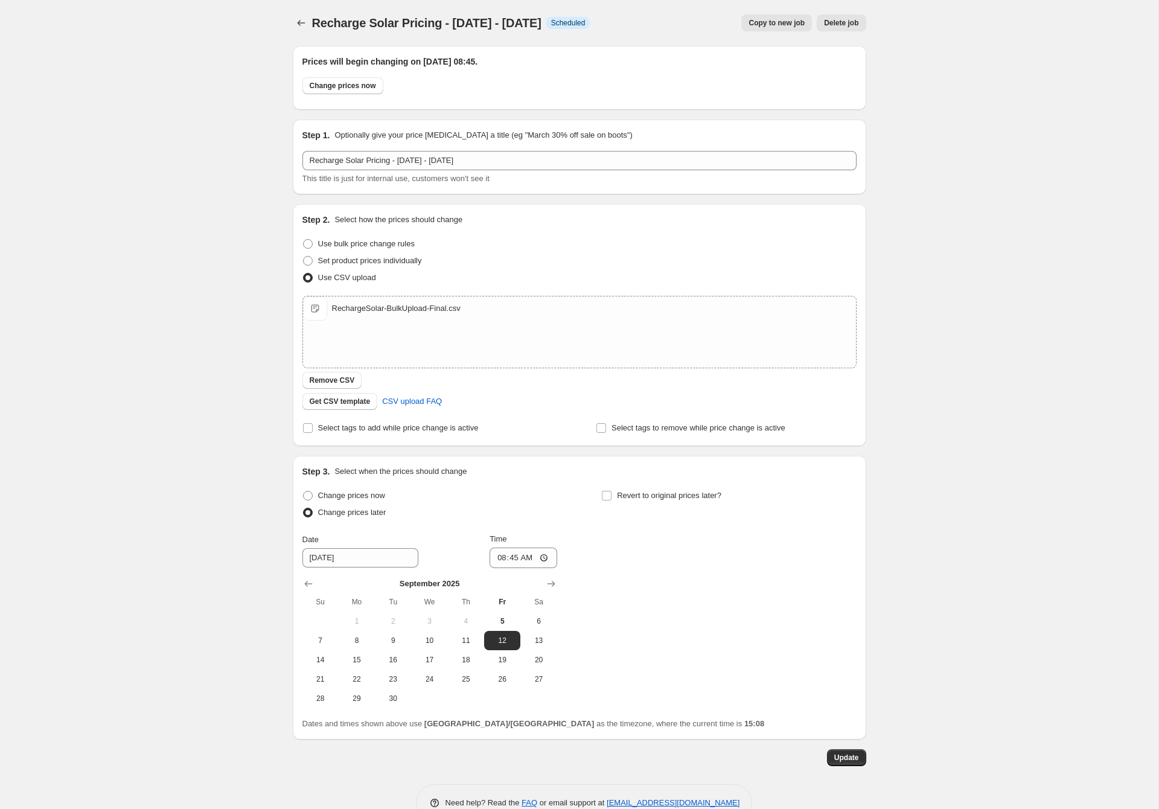
click at [990, 591] on div "Recharge Solar Pricing - [DATE] - [DATE]. This page is ready Recharge Solar Pri…" at bounding box center [579, 420] width 1158 height 840
click at [296, 19] on icon "Price change jobs" at bounding box center [301, 23] width 12 height 12
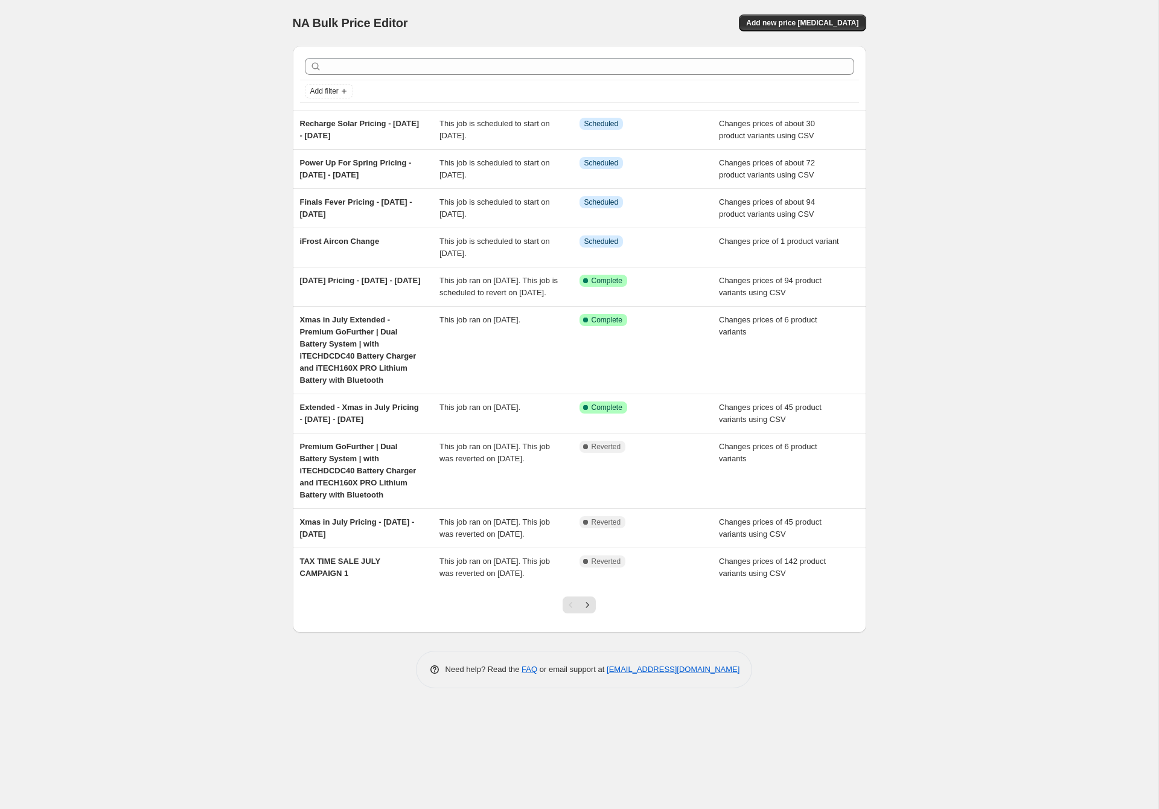
click at [138, 194] on div "NA Bulk Price Editor. This page is ready NA Bulk Price Editor Add new price [ME…" at bounding box center [579, 404] width 1158 height 809
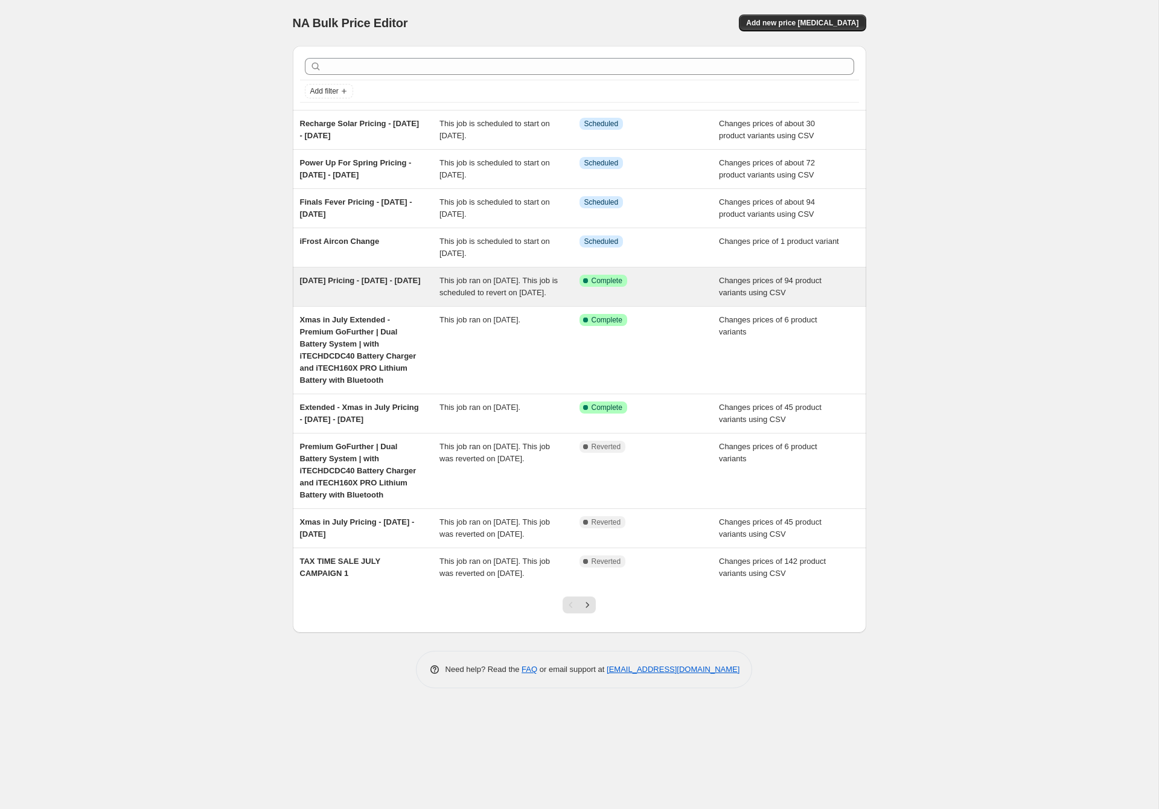
click at [436, 292] on div "[DATE] Pricing - [DATE] - [DATE]" at bounding box center [370, 287] width 140 height 24
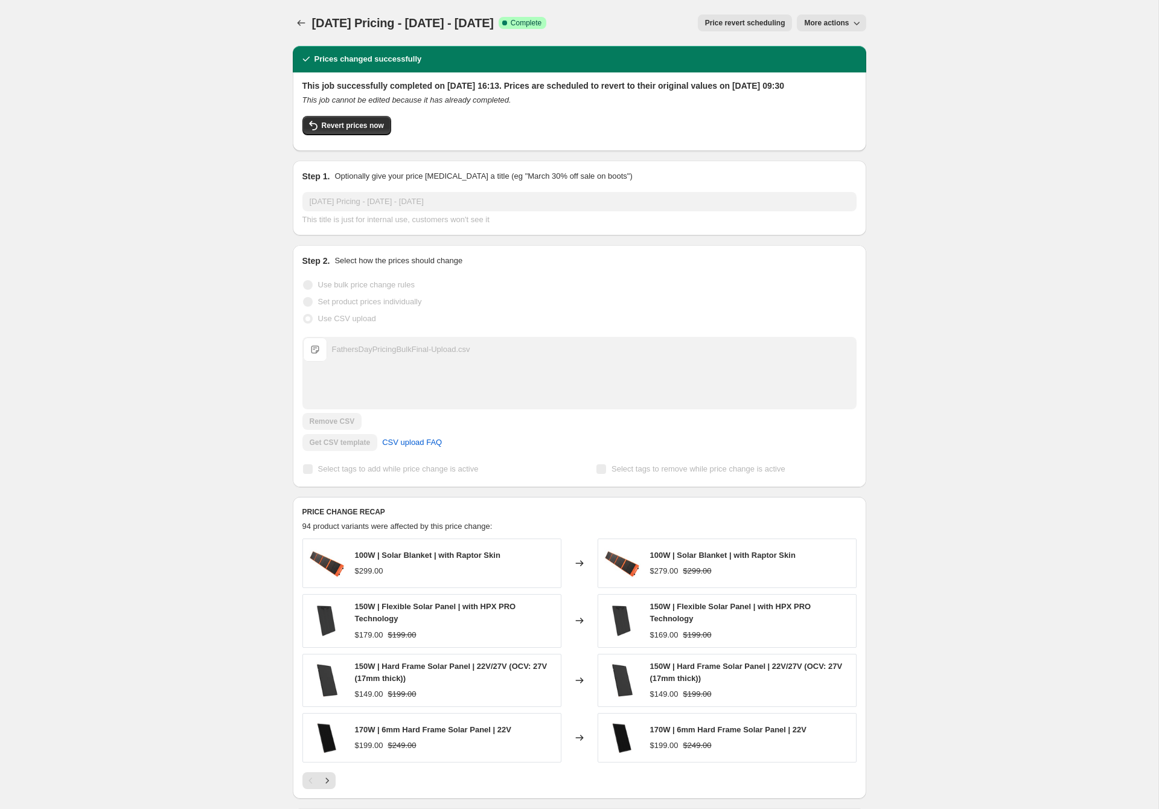
click at [782, 27] on span "Price revert scheduling" at bounding box center [745, 23] width 80 height 10
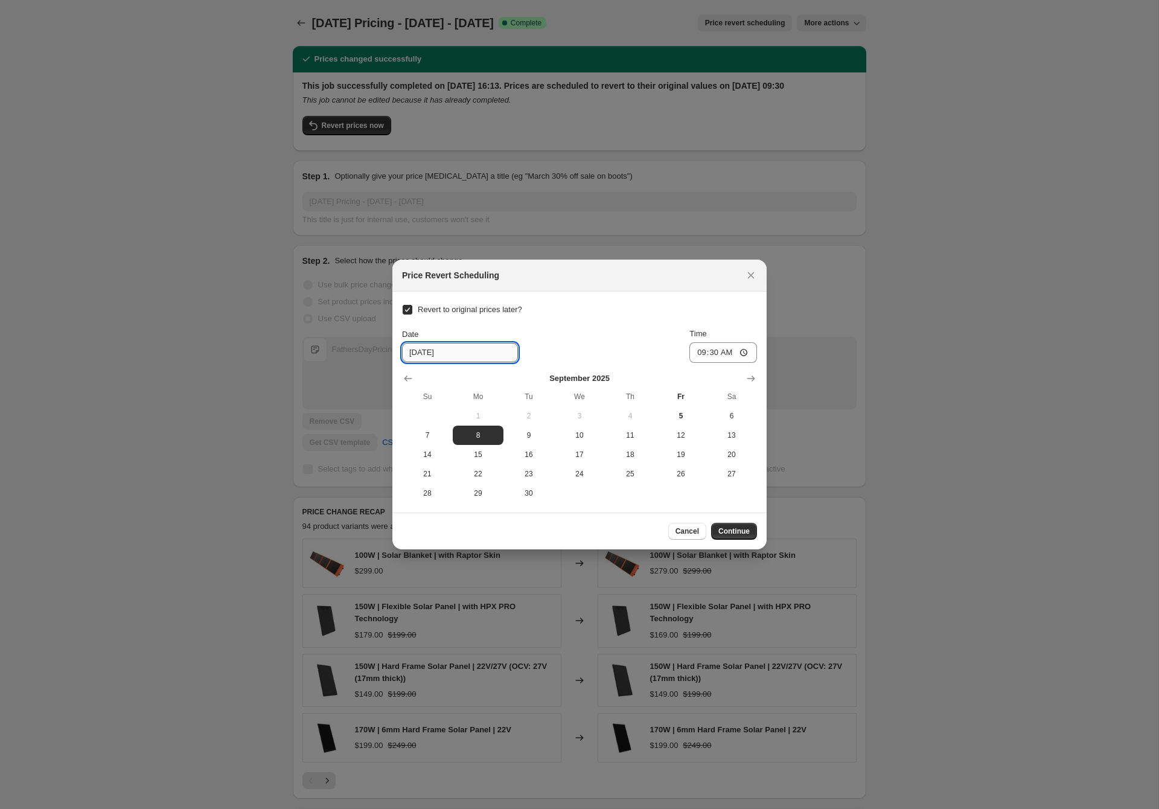
click at [411, 352] on input "[DATE]" at bounding box center [460, 352] width 116 height 19
click at [750, 378] on icon "Show next month, October 2025" at bounding box center [751, 378] width 12 height 12
click at [581, 418] on span "1" at bounding box center [579, 416] width 41 height 10
type input "[DATE]"
click at [731, 534] on span "Continue" at bounding box center [733, 531] width 31 height 10
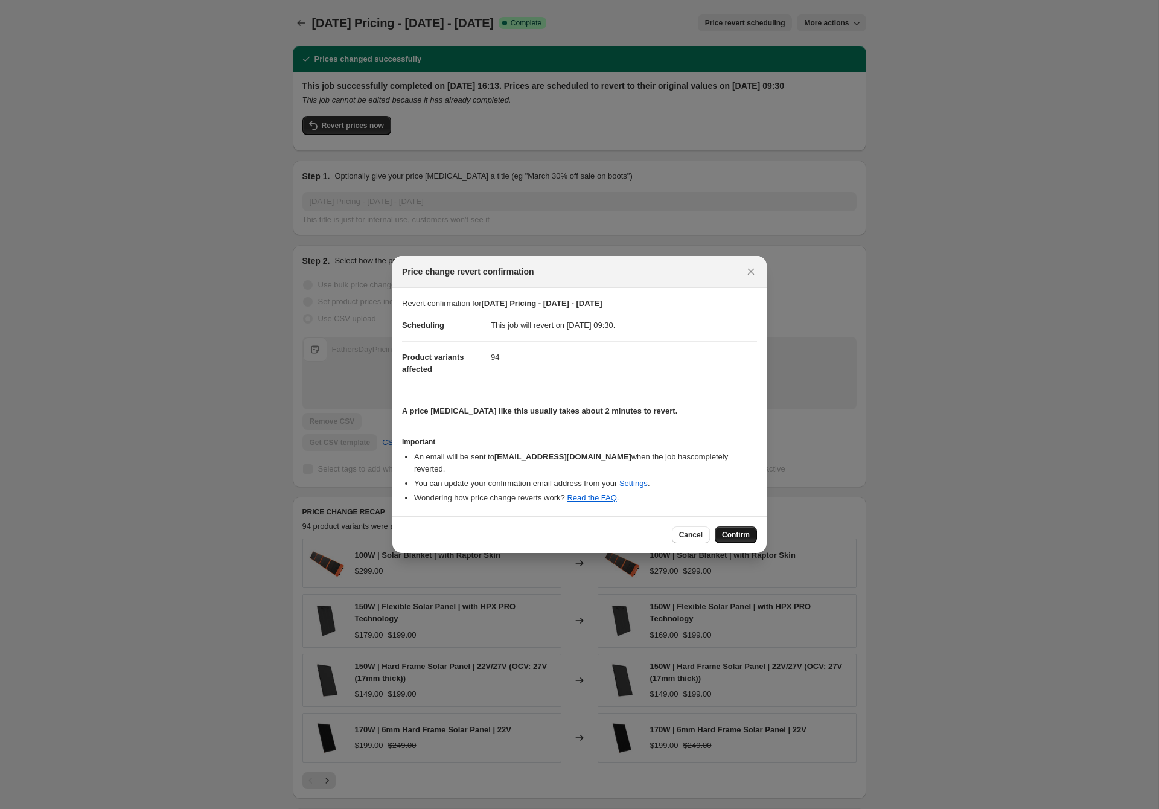
click at [736, 529] on button "Confirm" at bounding box center [736, 534] width 42 height 17
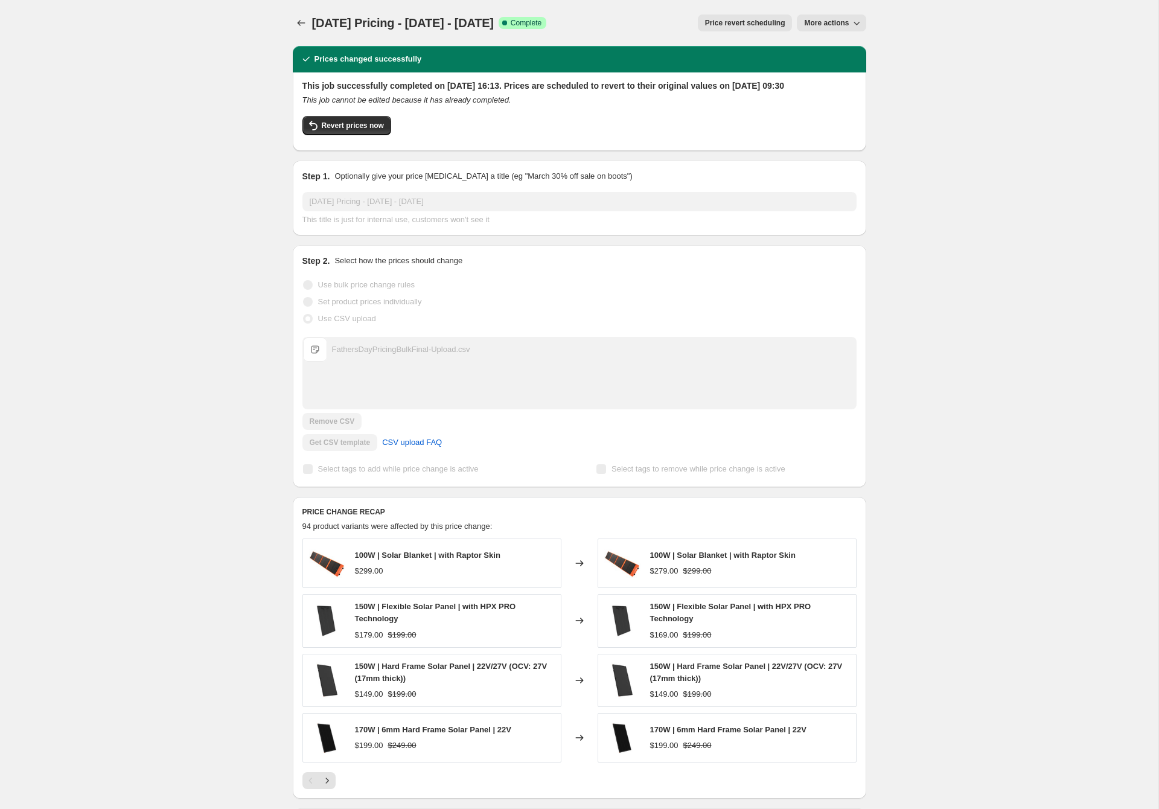
click at [917, 372] on div "[DATE] Pricing - [DATE] - [DATE]. This page is ready [DATE] Pricing - [DATE] - …" at bounding box center [579, 582] width 1158 height 1165
click at [304, 27] on icon "Price change jobs" at bounding box center [301, 23] width 12 height 12
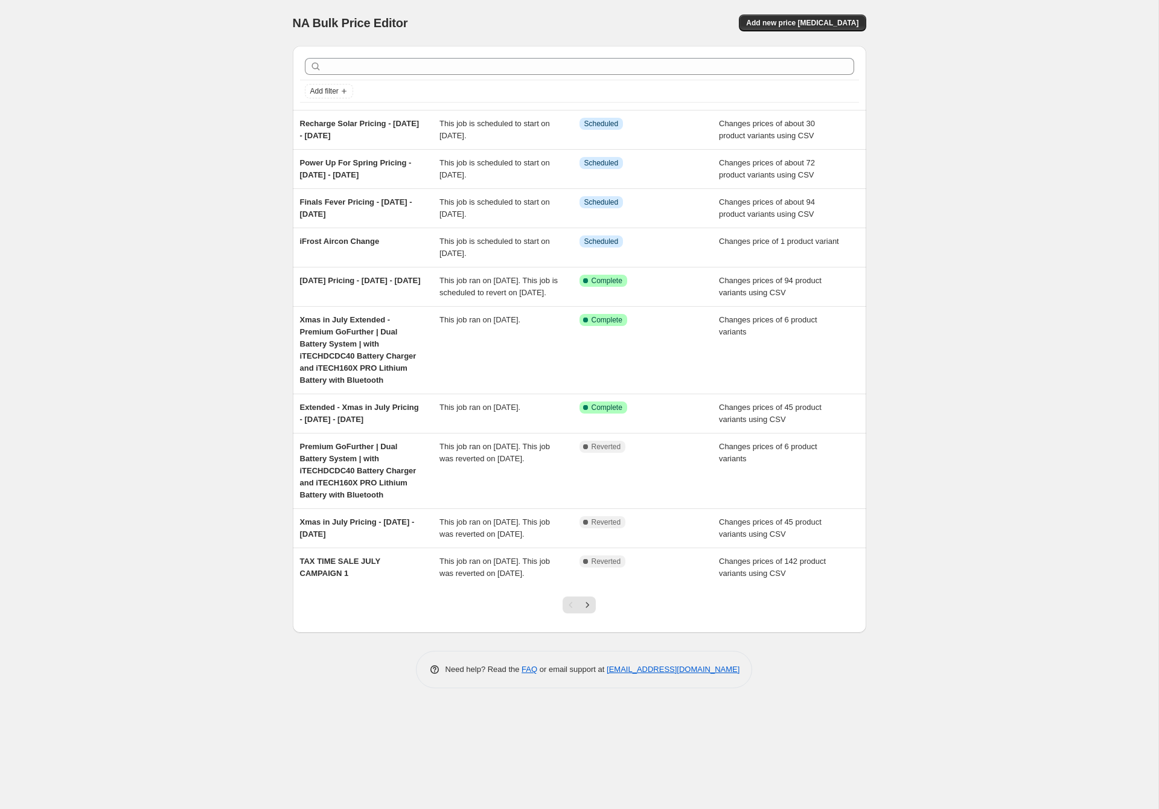
click at [1084, 366] on div "NA Bulk Price Editor. This page is ready NA Bulk Price Editor Add new price [ME…" at bounding box center [579, 404] width 1158 height 809
click at [219, 228] on div "NA Bulk Price Editor. This page is ready NA Bulk Price Editor Add new price [ME…" at bounding box center [579, 404] width 1158 height 809
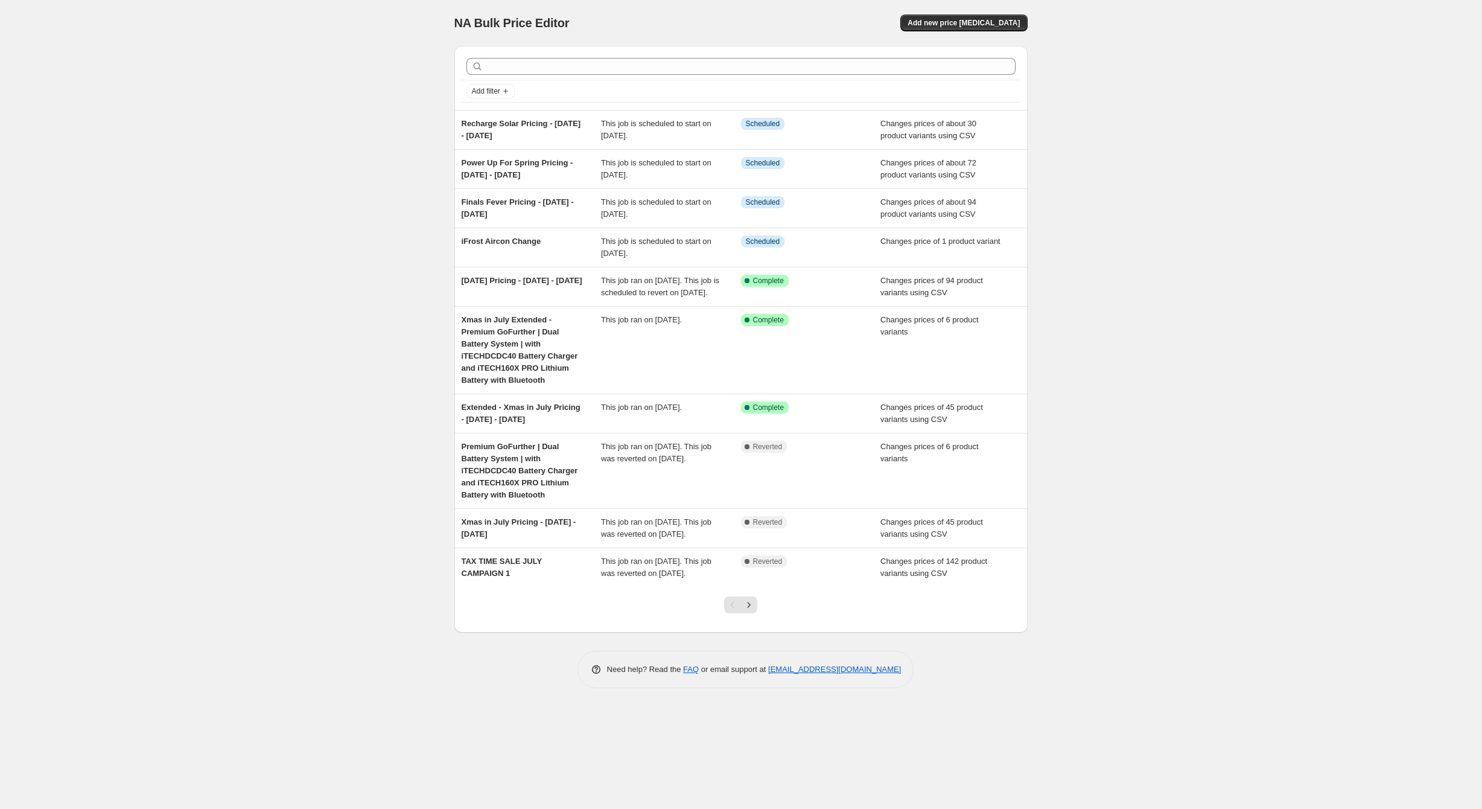
drag, startPoint x: 97, startPoint y: 91, endPoint x: 5, endPoint y: 15, distance: 118.8
click at [85, 81] on div "NA Bulk Price Editor. This page is ready NA Bulk Price Editor Add new price [ME…" at bounding box center [741, 404] width 1482 height 809
